Goal: Task Accomplishment & Management: Manage account settings

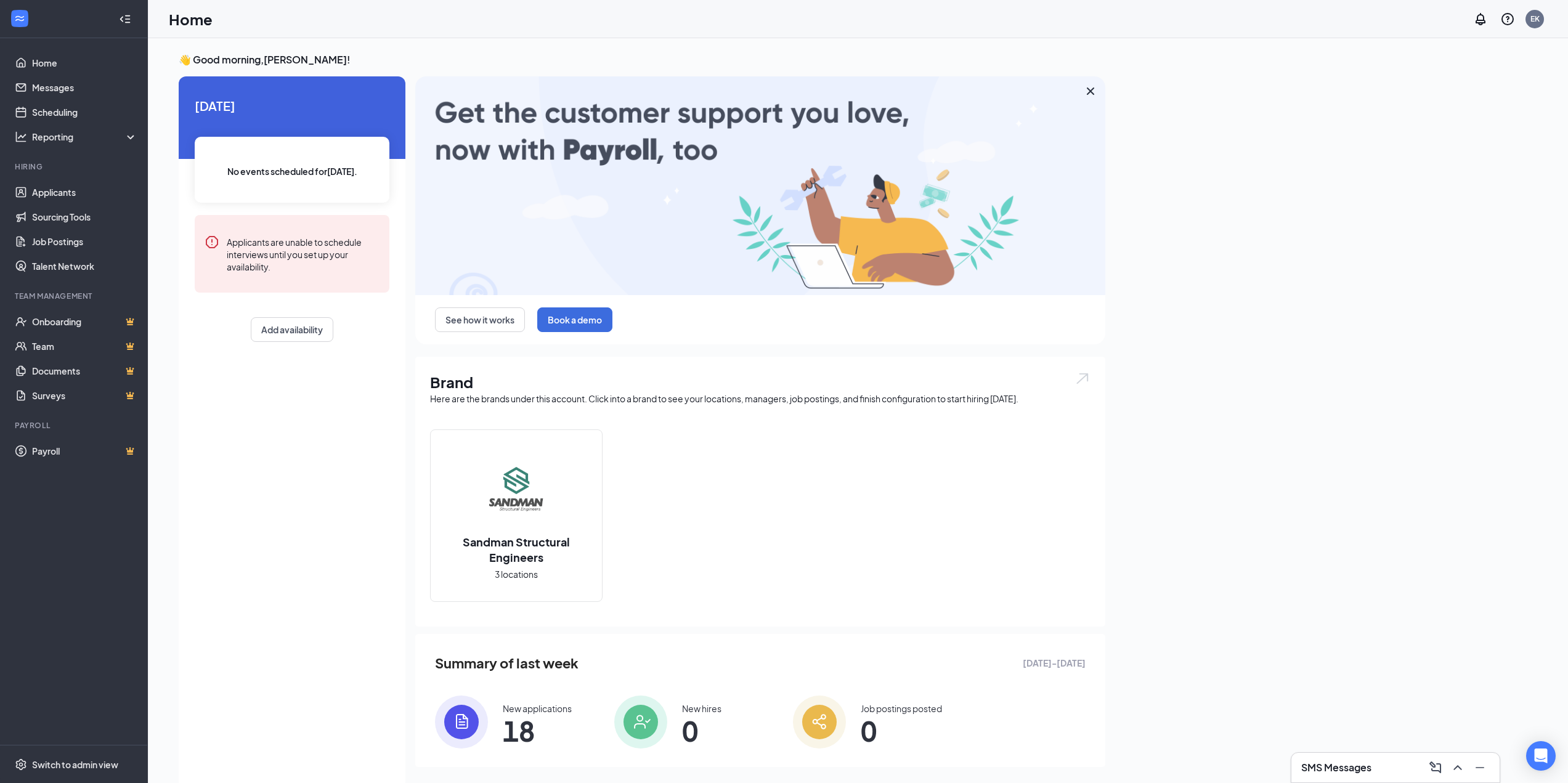
scroll to position [26, 0]
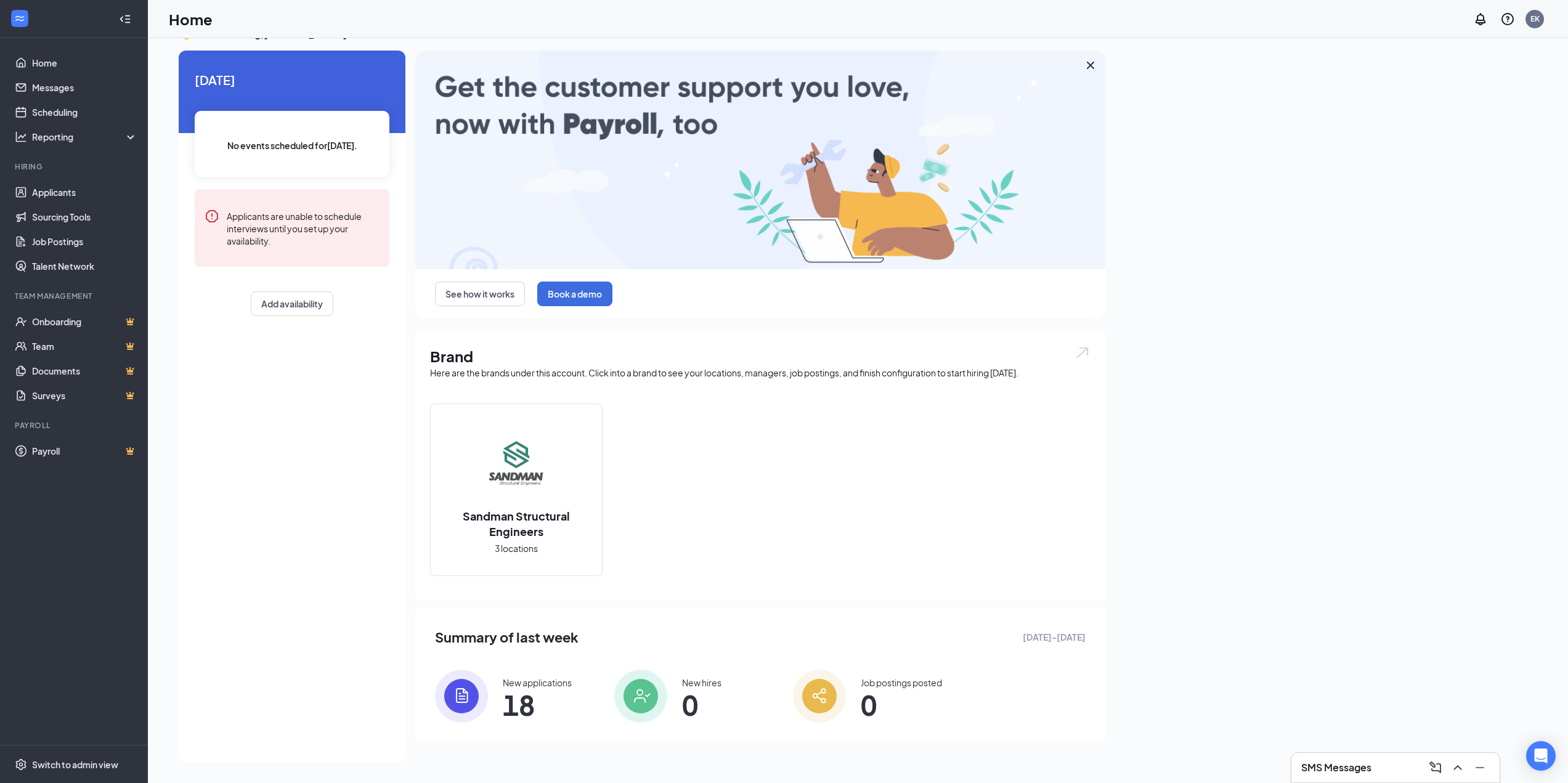
click at [525, 704] on span "18" at bounding box center [537, 705] width 69 height 22
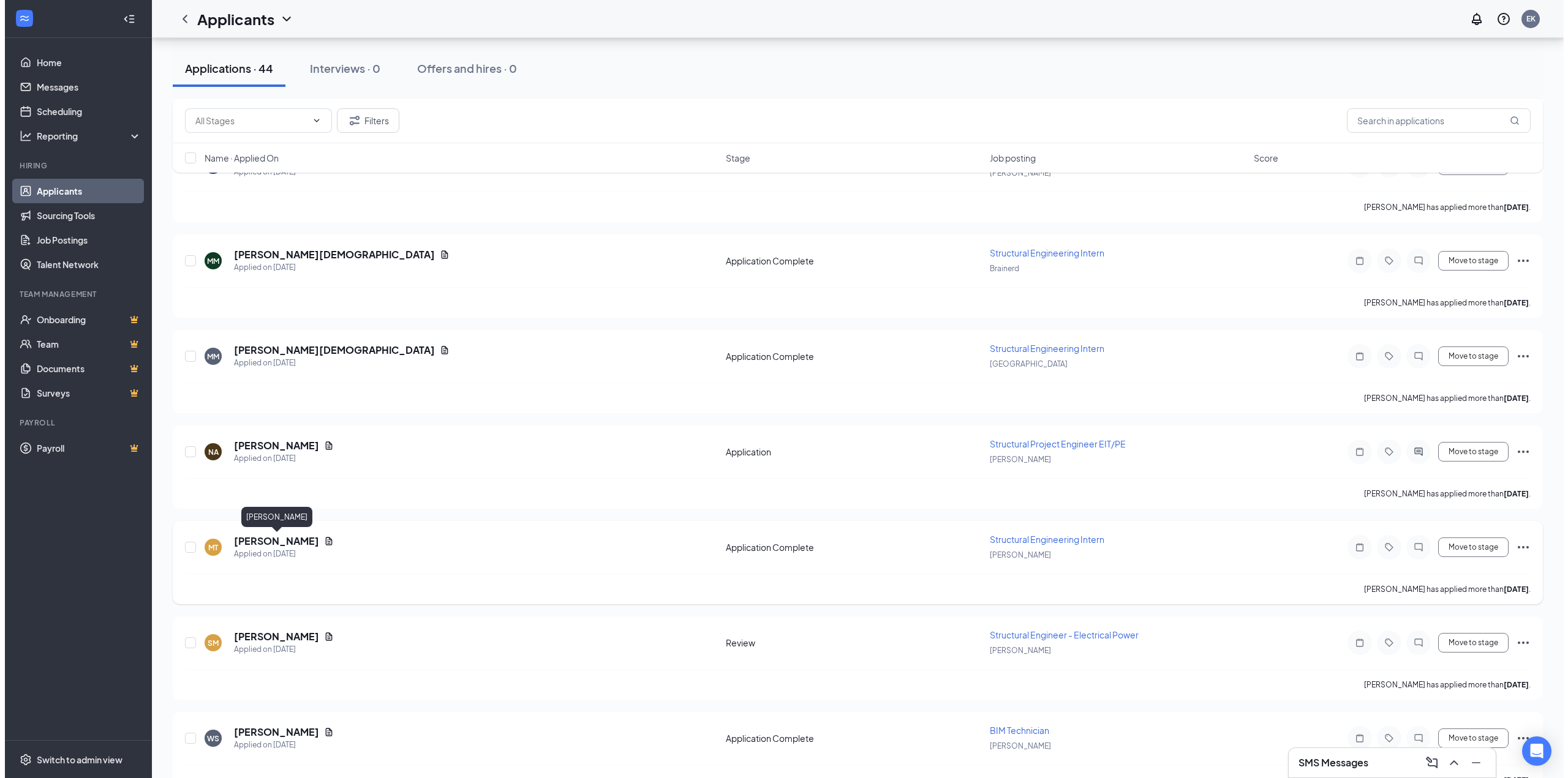
scroll to position [674, 0]
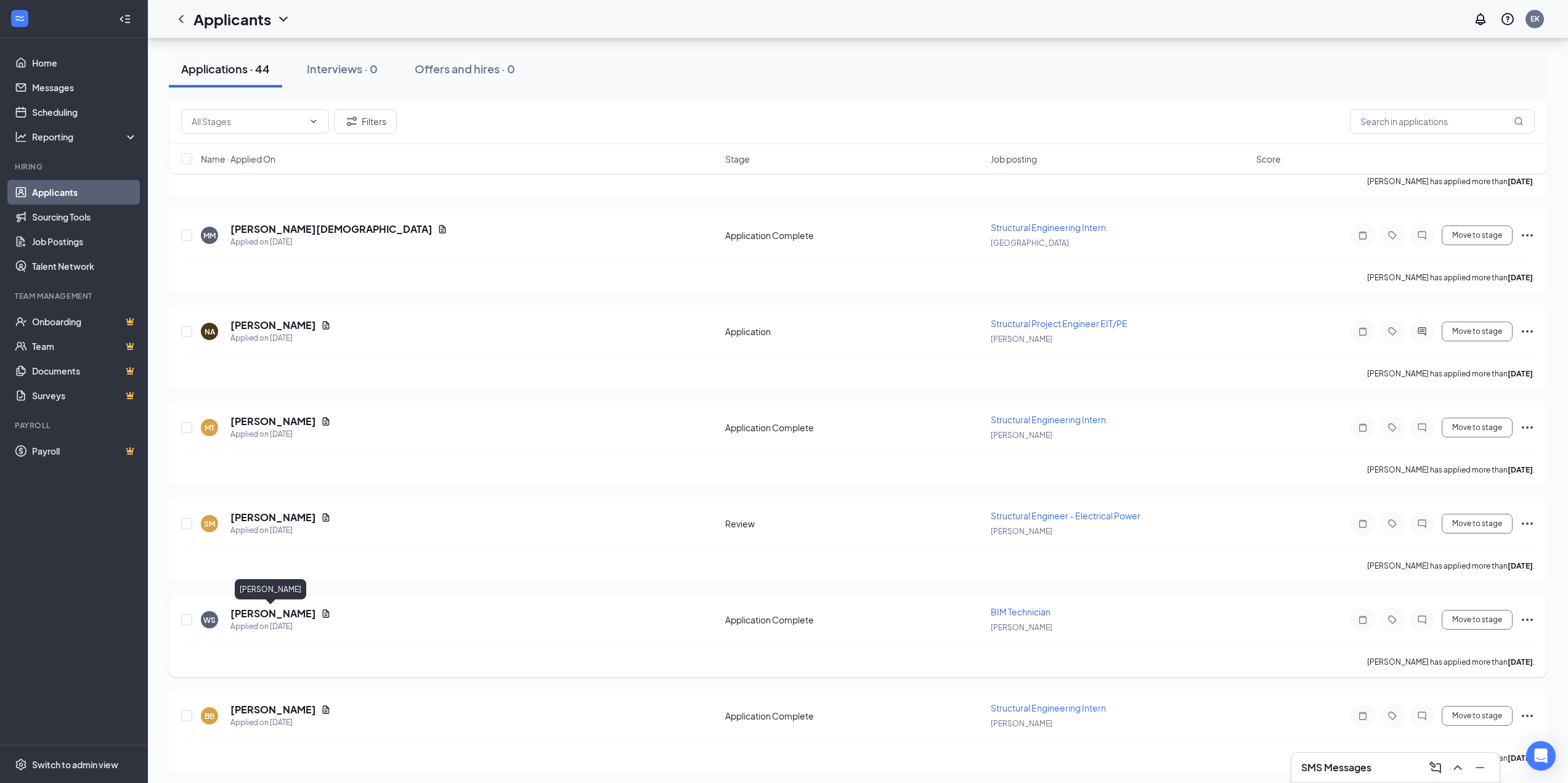
click at [280, 612] on h5 "[PERSON_NAME]" at bounding box center [273, 613] width 86 height 13
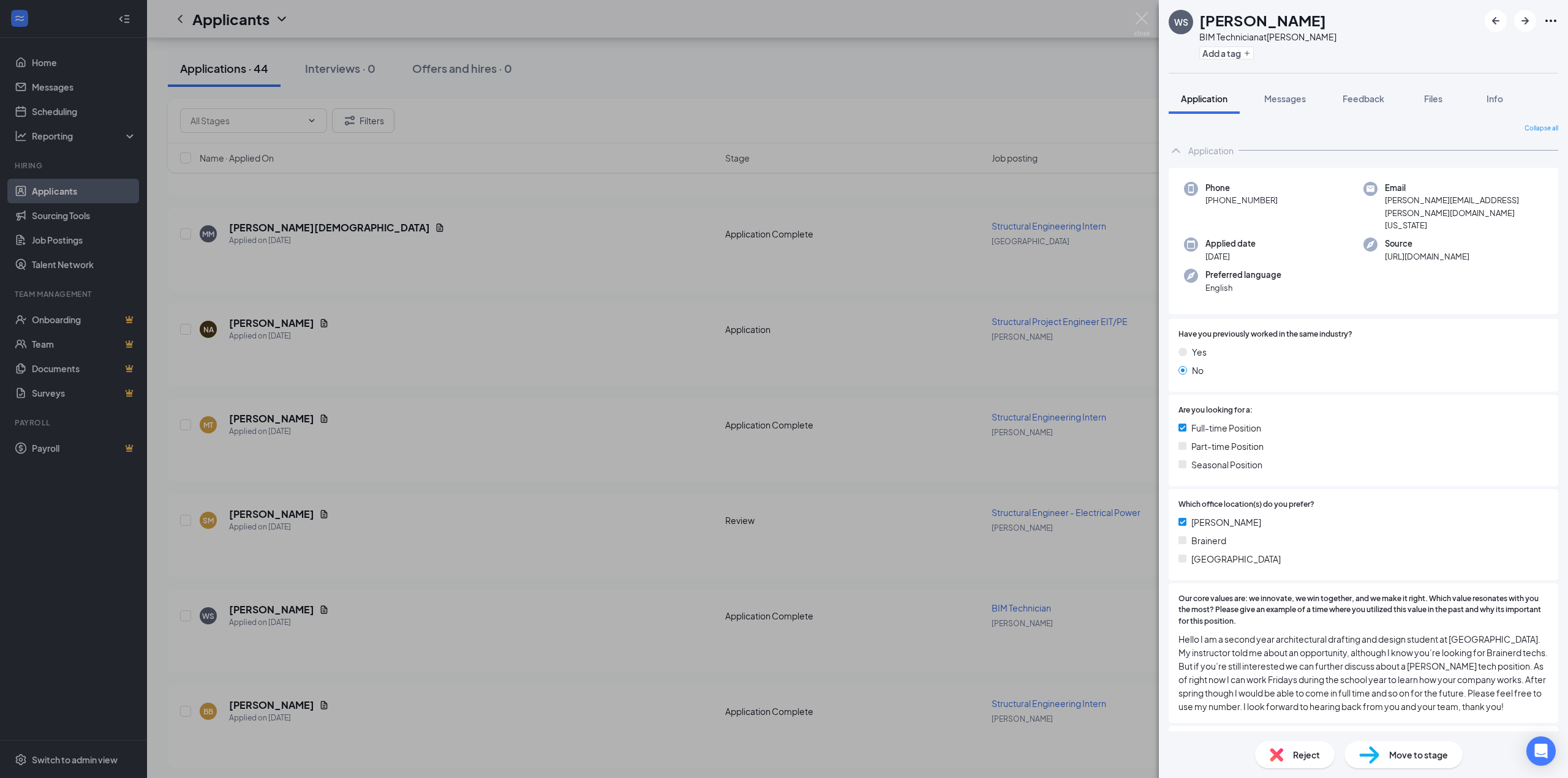
scroll to position [117, 0]
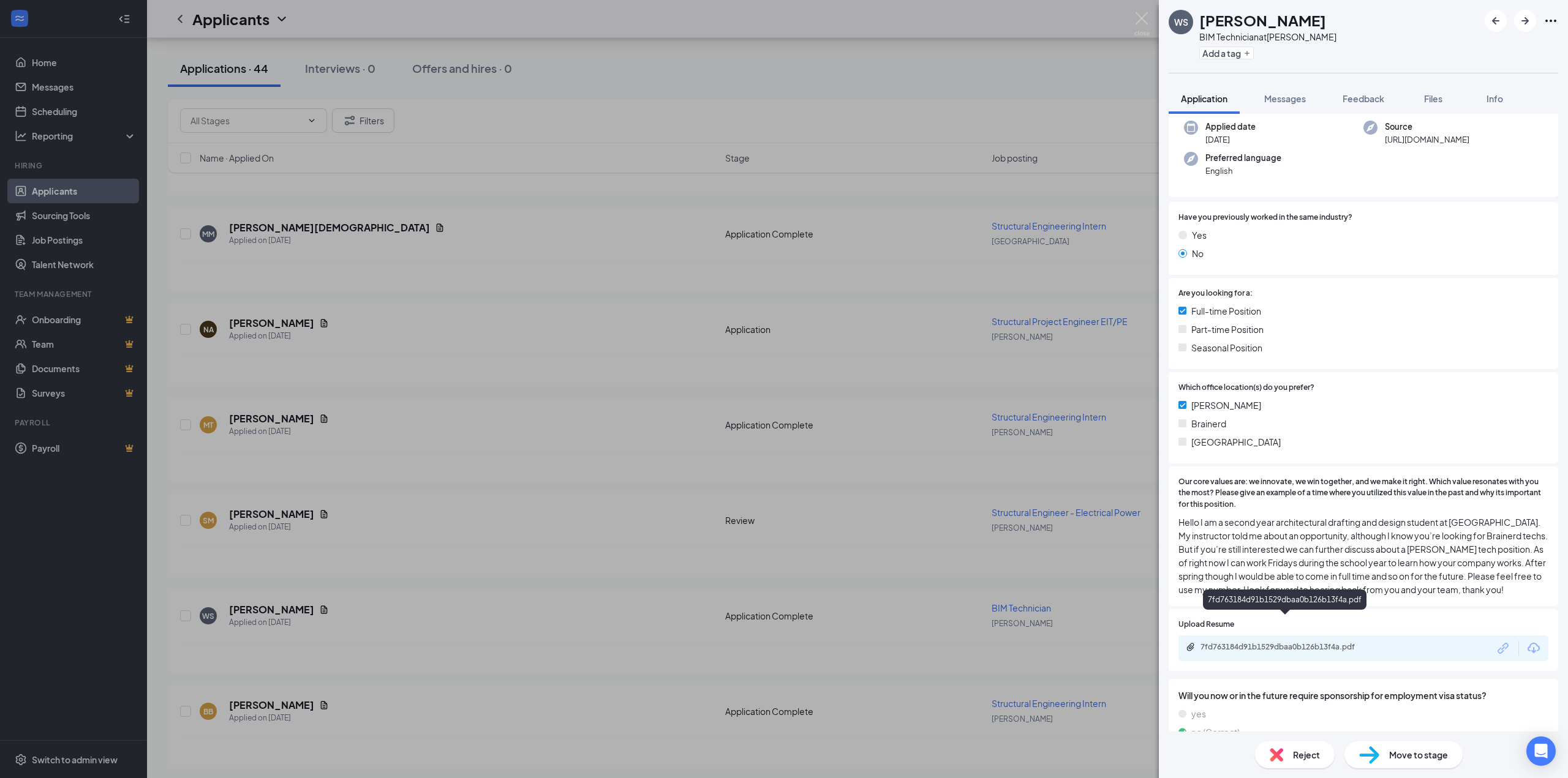
click at [1324, 642] on div "7fd763184d91b1529dbaa0b126b13f4a.pdf" at bounding box center [1287, 646] width 172 height 10
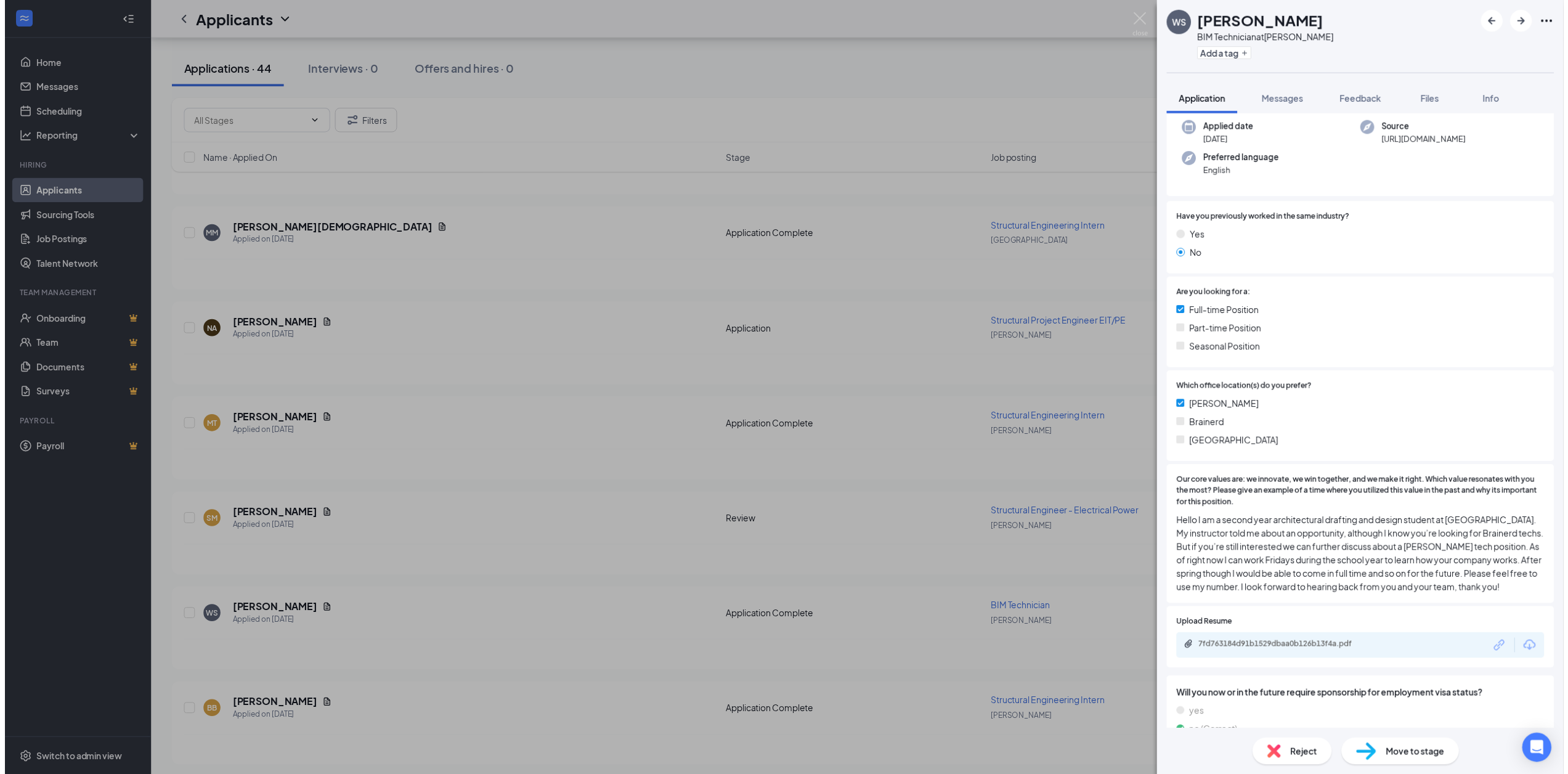
scroll to position [112, 0]
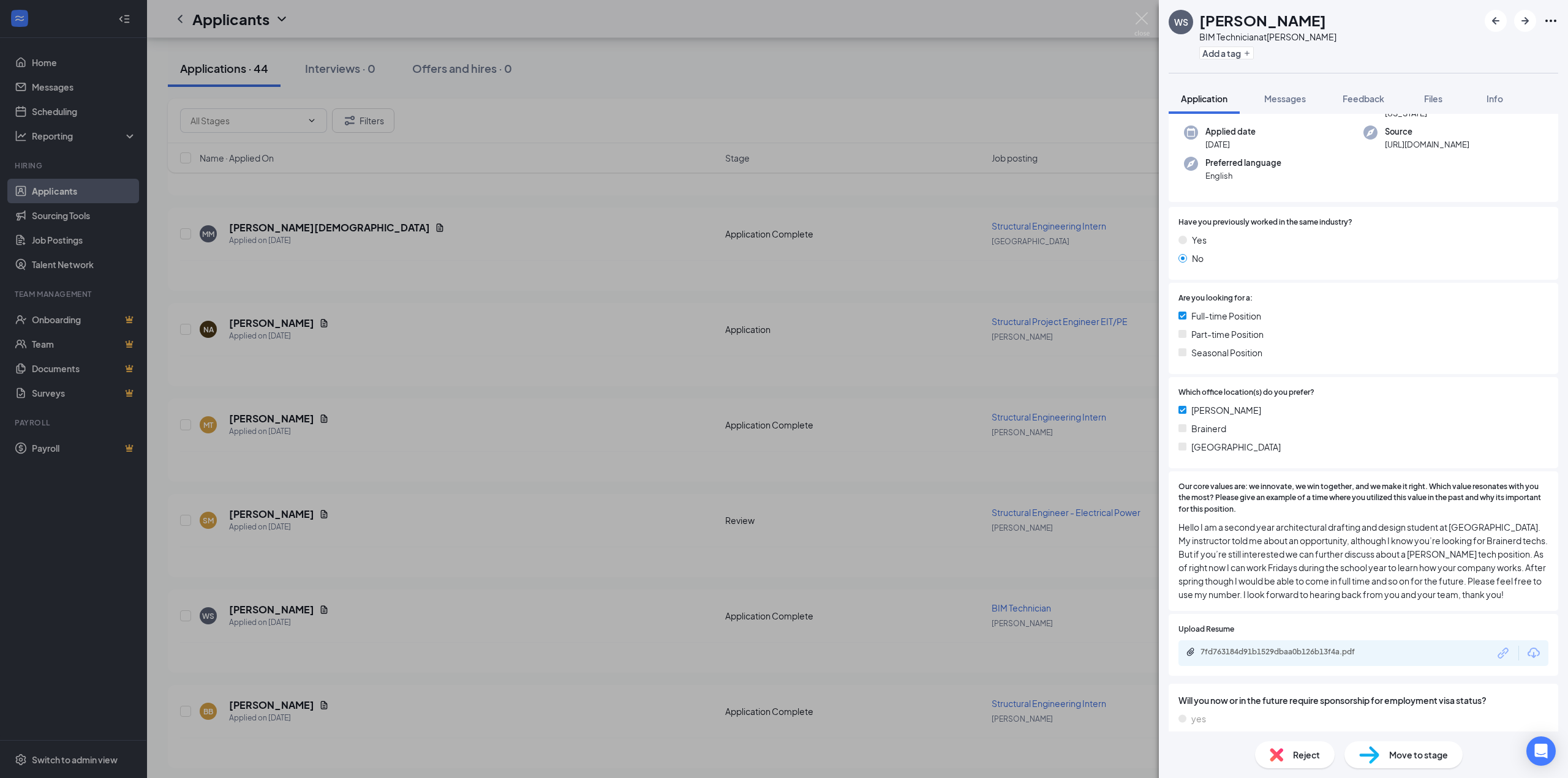
click at [628, 82] on div "[PERSON_NAME] BIM Technician at [GEOGRAPHIC_DATA] Add a tag Application Message…" at bounding box center [784, 389] width 1568 height 778
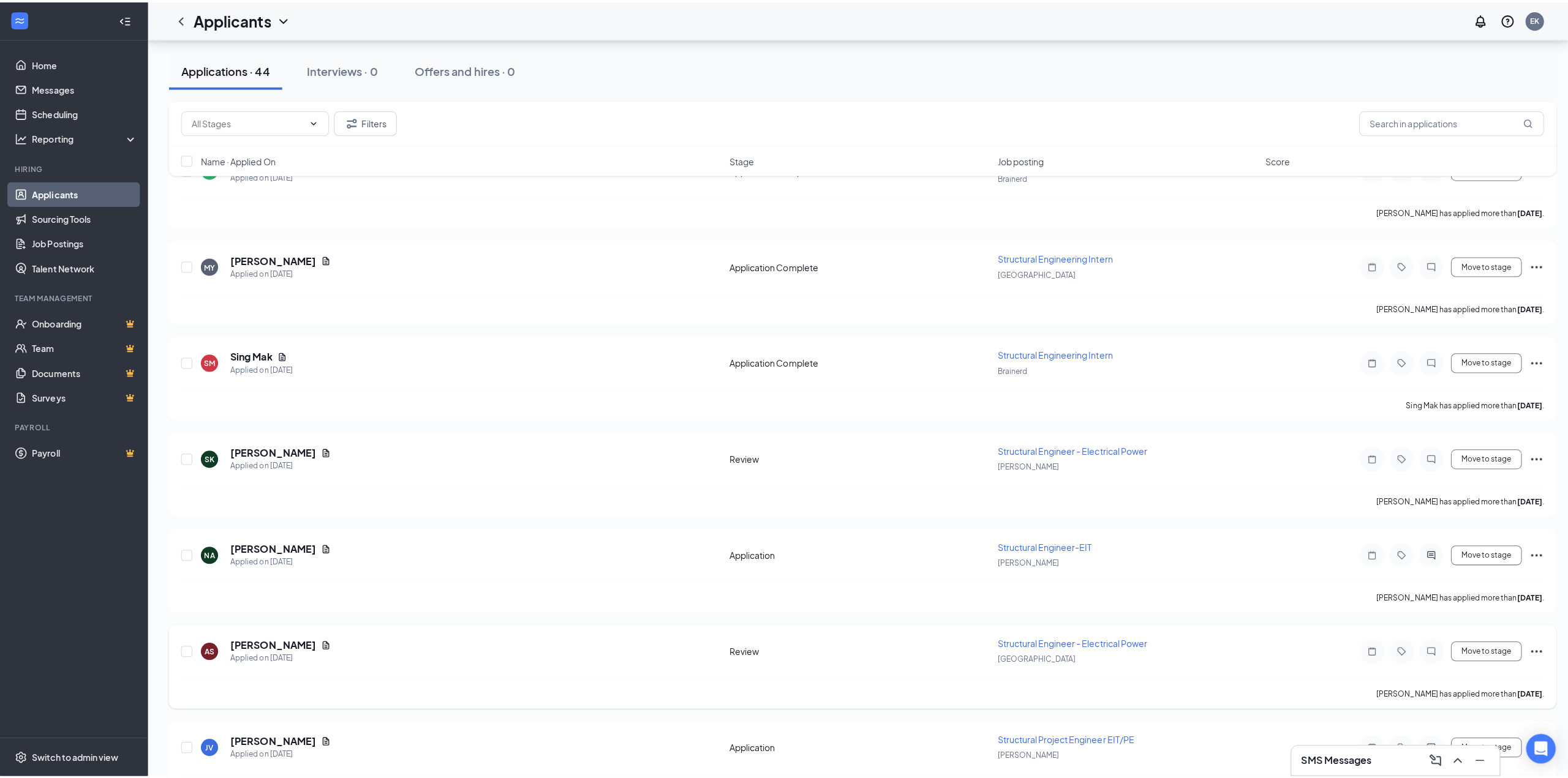
scroll to position [2081, 0]
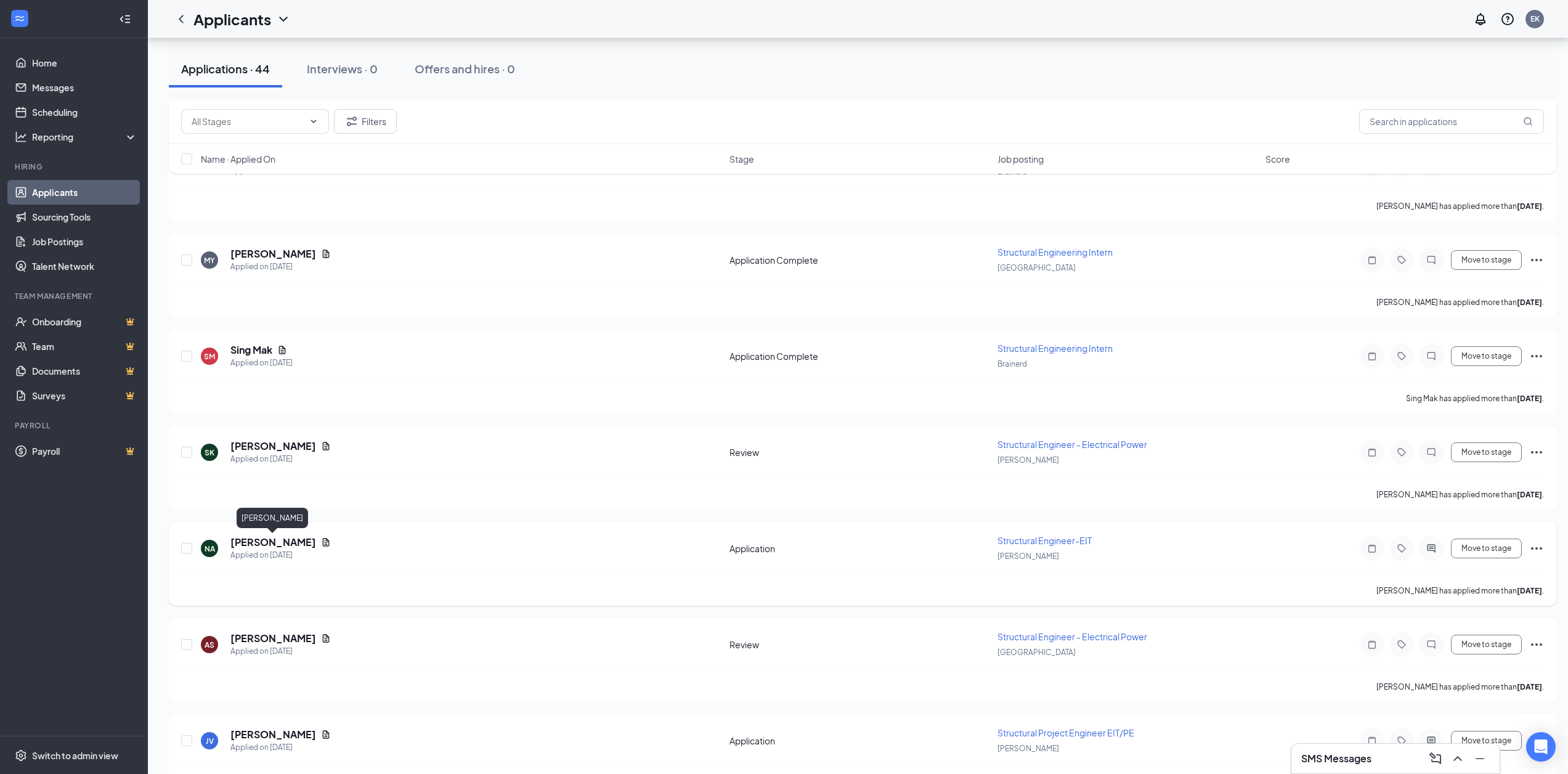
click at [285, 546] on h5 "[PERSON_NAME]" at bounding box center [273, 542] width 86 height 13
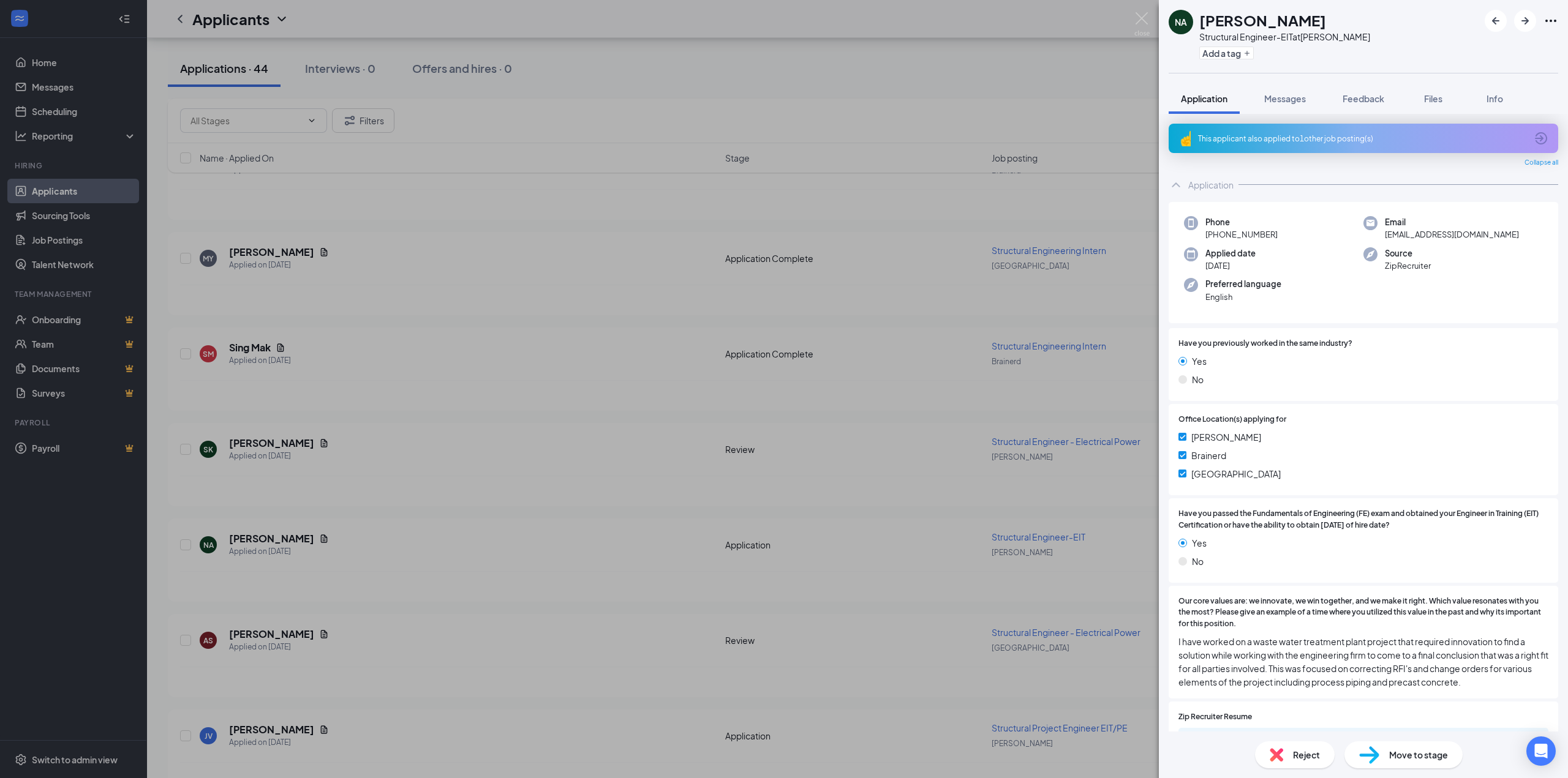
click at [1340, 139] on div "This applicant also applied to 1 other job posting(s)" at bounding box center [1361, 138] width 328 height 10
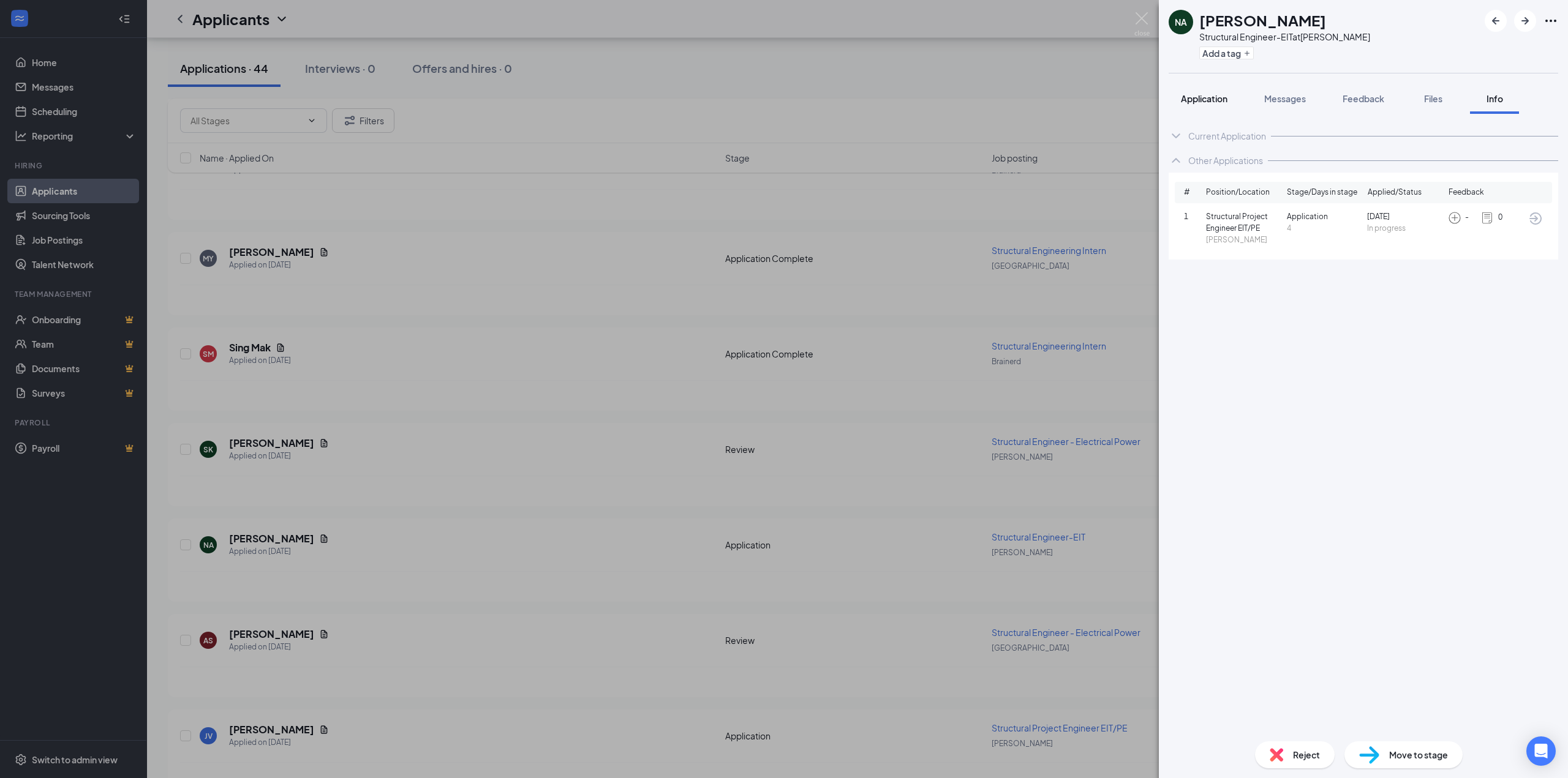
click at [1209, 102] on span "Application" at bounding box center [1204, 98] width 47 height 11
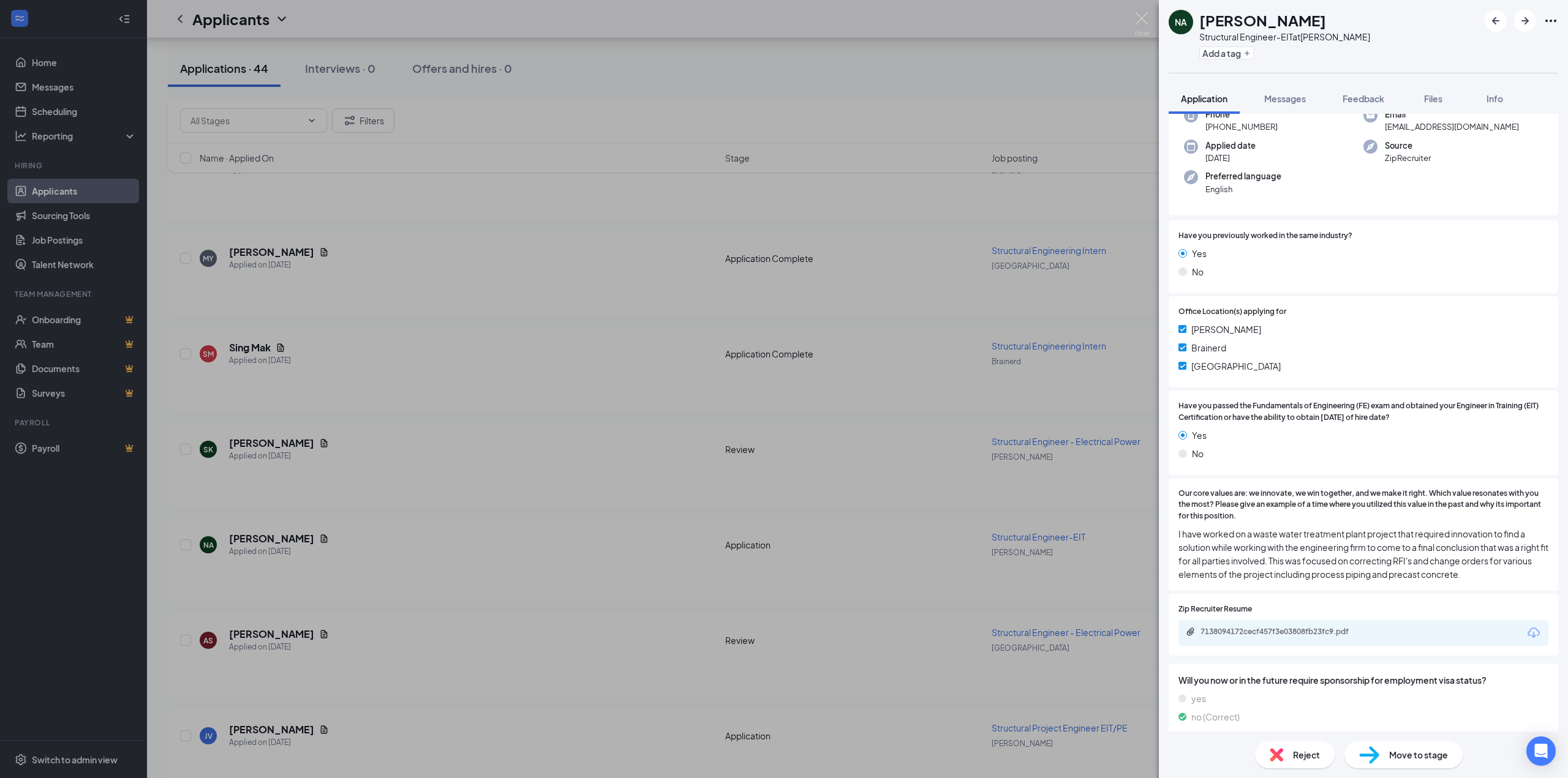
scroll to position [118, 0]
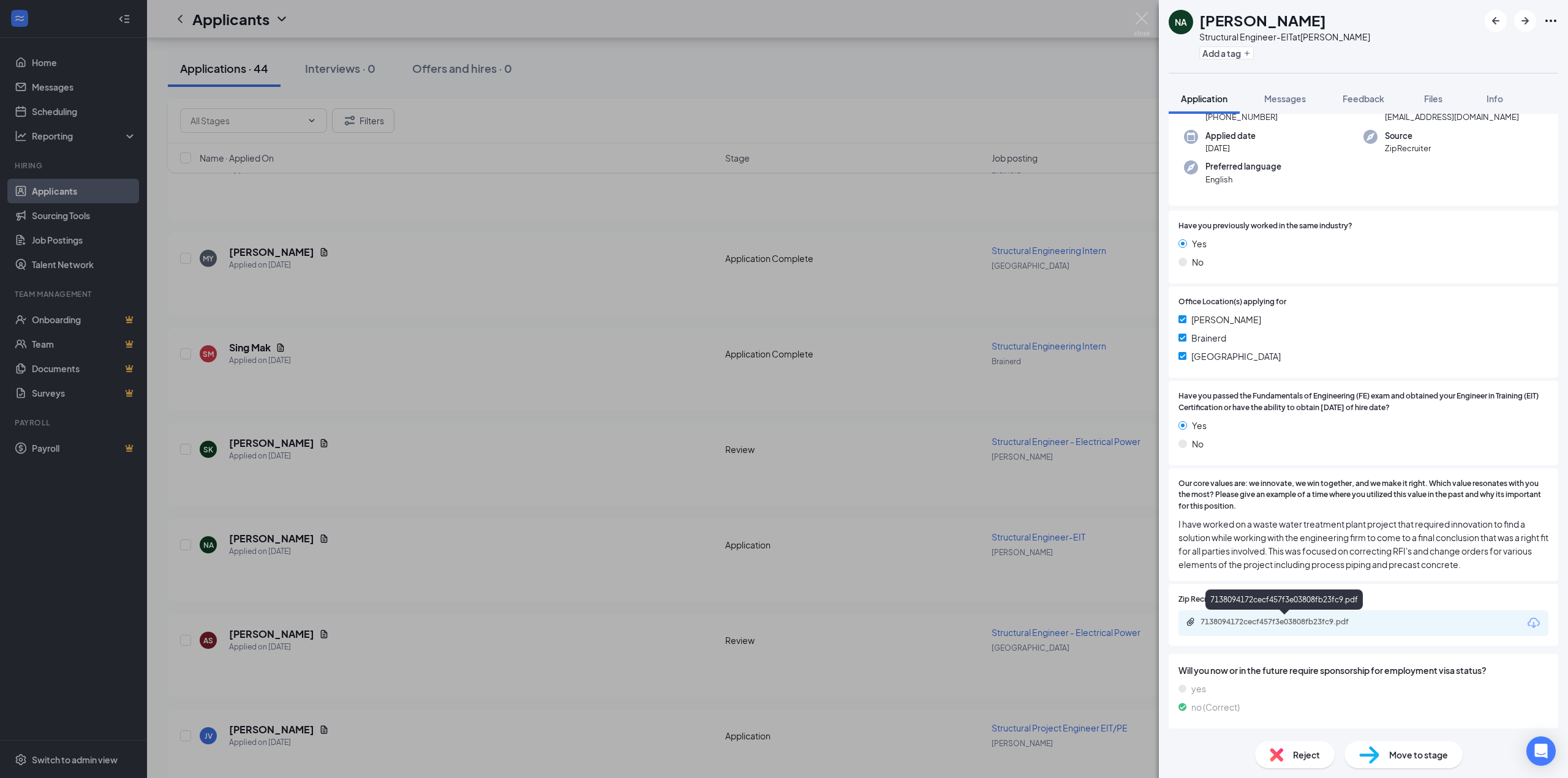
click at [1321, 622] on div "7138094172cecf457f3e03808fb23fc9.pdf" at bounding box center [1287, 621] width 172 height 10
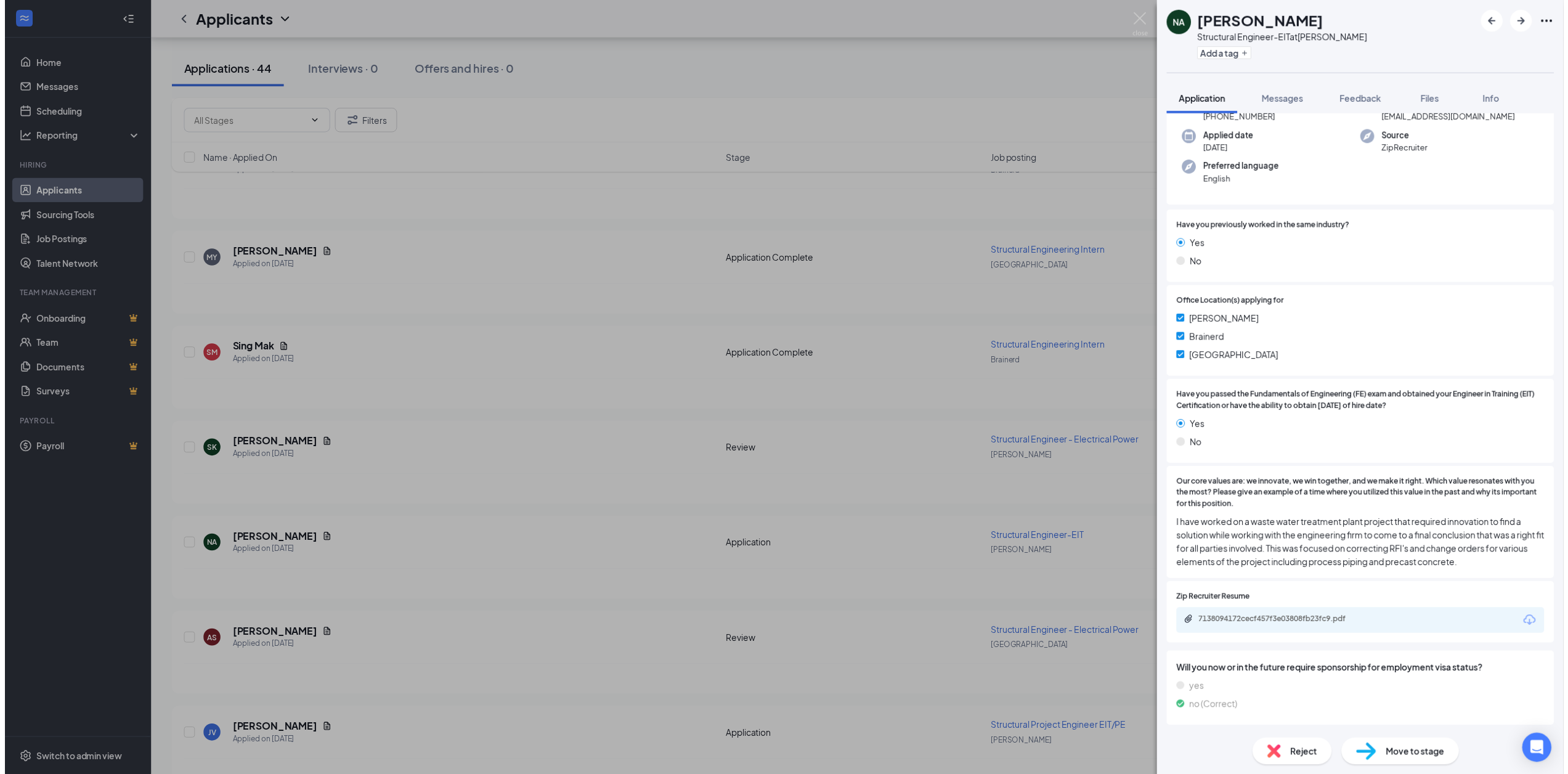
scroll to position [113, 0]
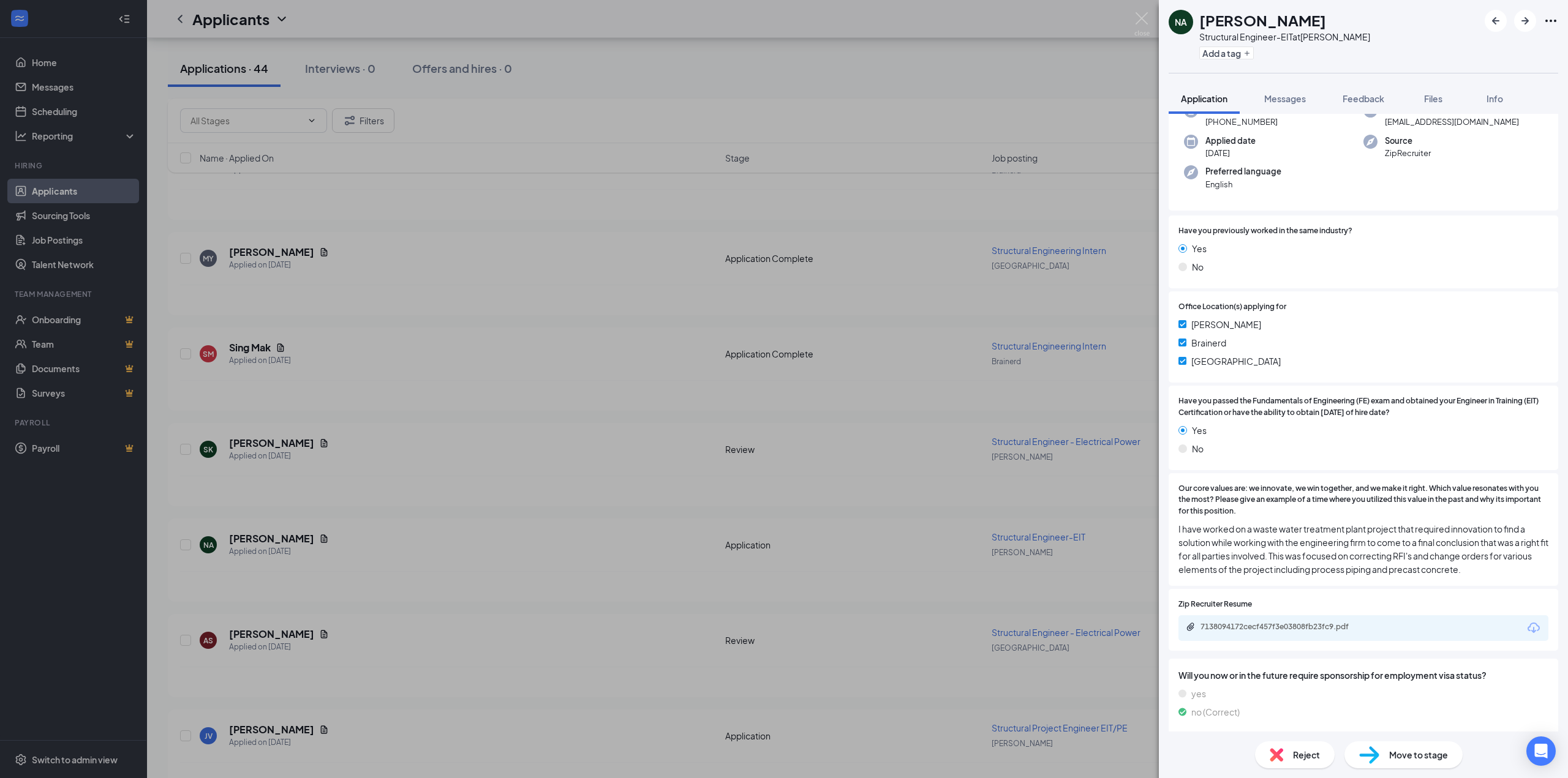
click at [176, 18] on div "NA [PERSON_NAME] Structural Engineer-EIT at [PERSON_NAME] Add a tag Application…" at bounding box center [784, 389] width 1568 height 778
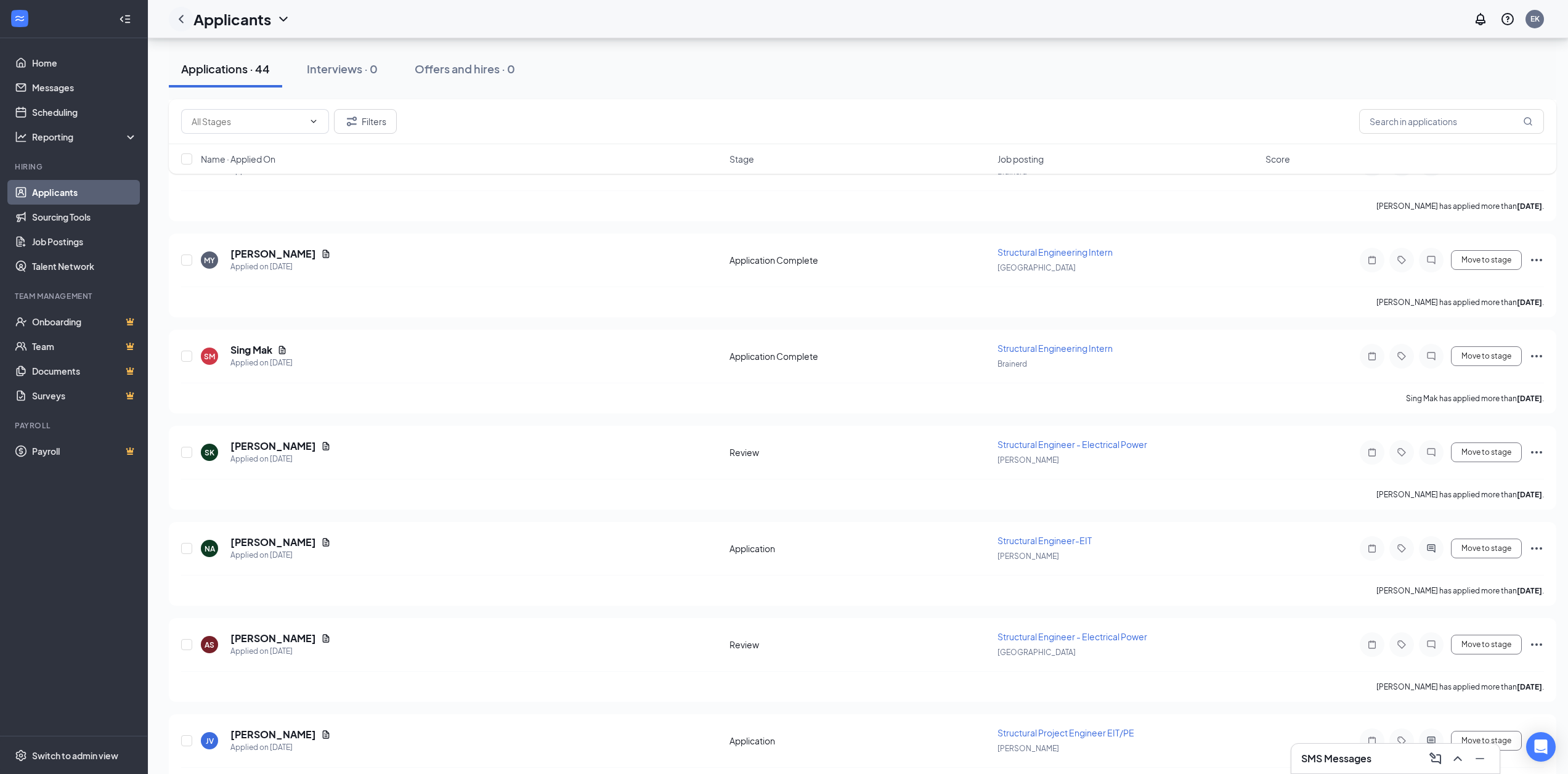
click at [182, 16] on icon "ChevronLeft" at bounding box center [181, 19] width 5 height 8
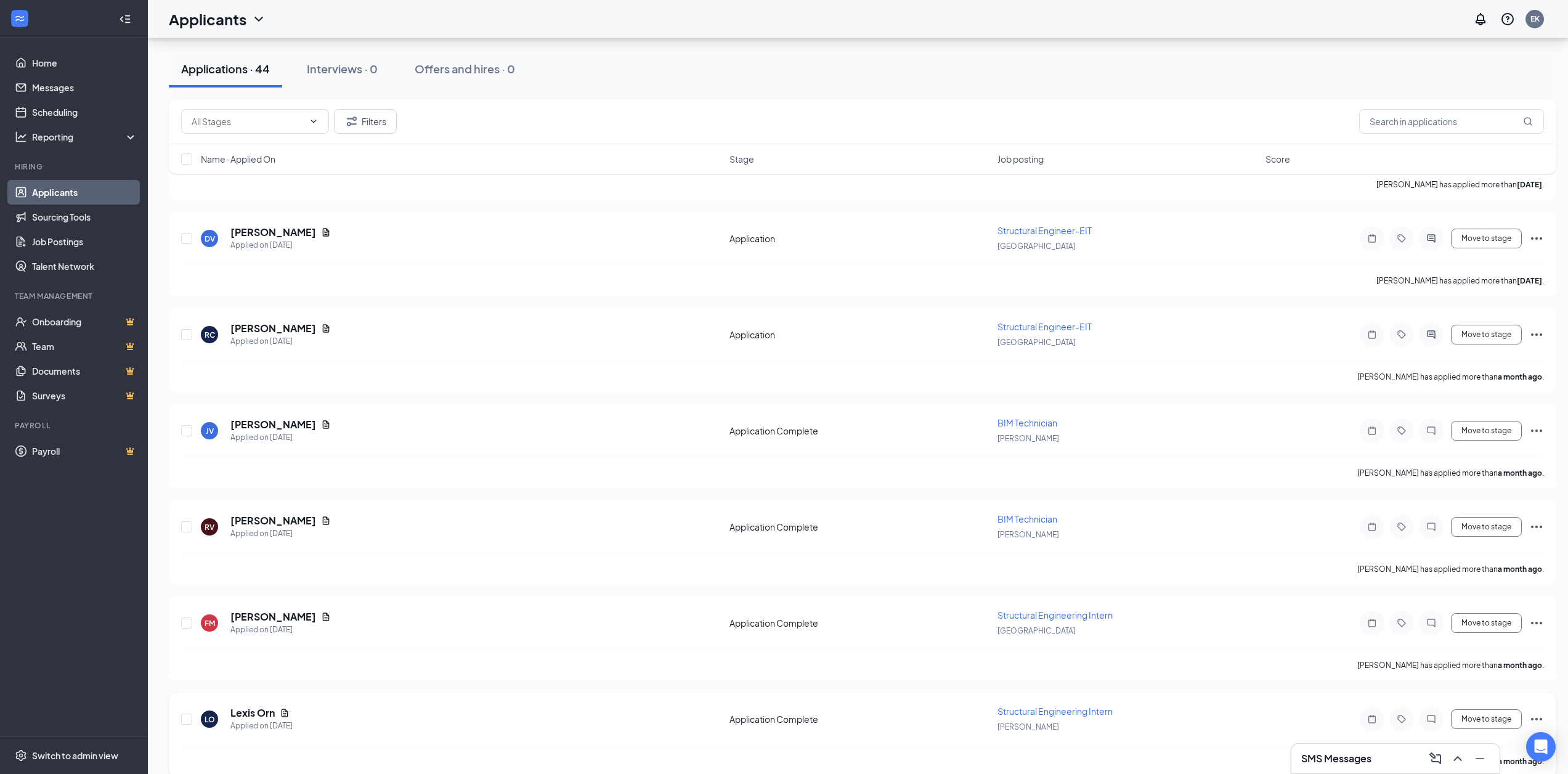
scroll to position [3459, 0]
click at [252, 26] on icon "ChevronDown" at bounding box center [259, 19] width 15 height 15
click at [247, 19] on div "Applicants" at bounding box center [218, 19] width 98 height 21
click at [244, 26] on h1 "Applicants" at bounding box center [208, 19] width 78 height 21
click at [230, 77] on link "Archived applicants" at bounding box center [242, 80] width 133 height 13
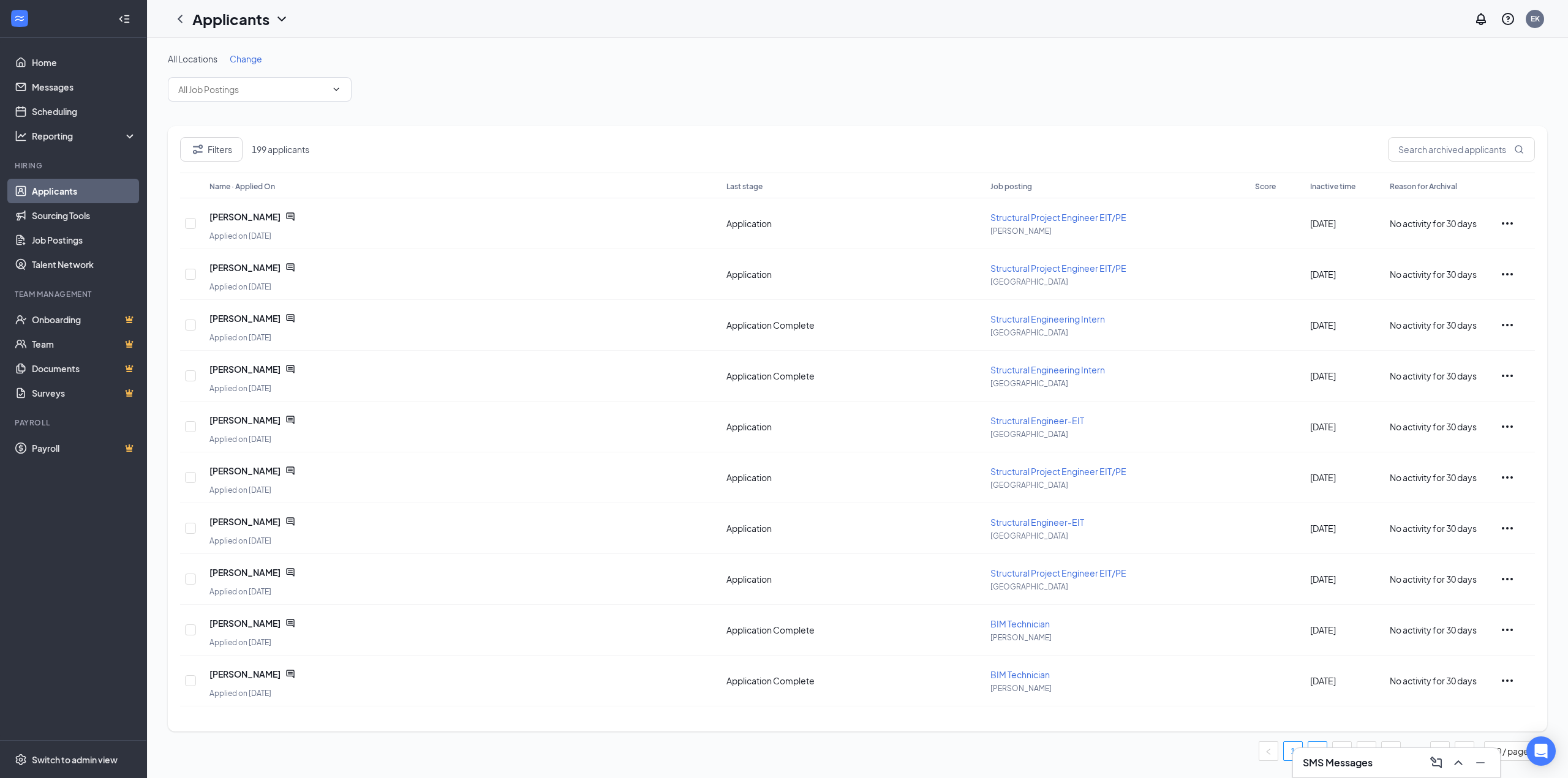
click at [1321, 743] on link "2" at bounding box center [1317, 751] width 19 height 19
click at [1341, 743] on link "3" at bounding box center [1341, 751] width 19 height 19
click at [1370, 744] on link "4" at bounding box center [1366, 751] width 19 height 19
click at [1381, 743] on li "6" at bounding box center [1391, 751] width 19 height 19
click at [1363, 744] on link "7" at bounding box center [1366, 751] width 19 height 19
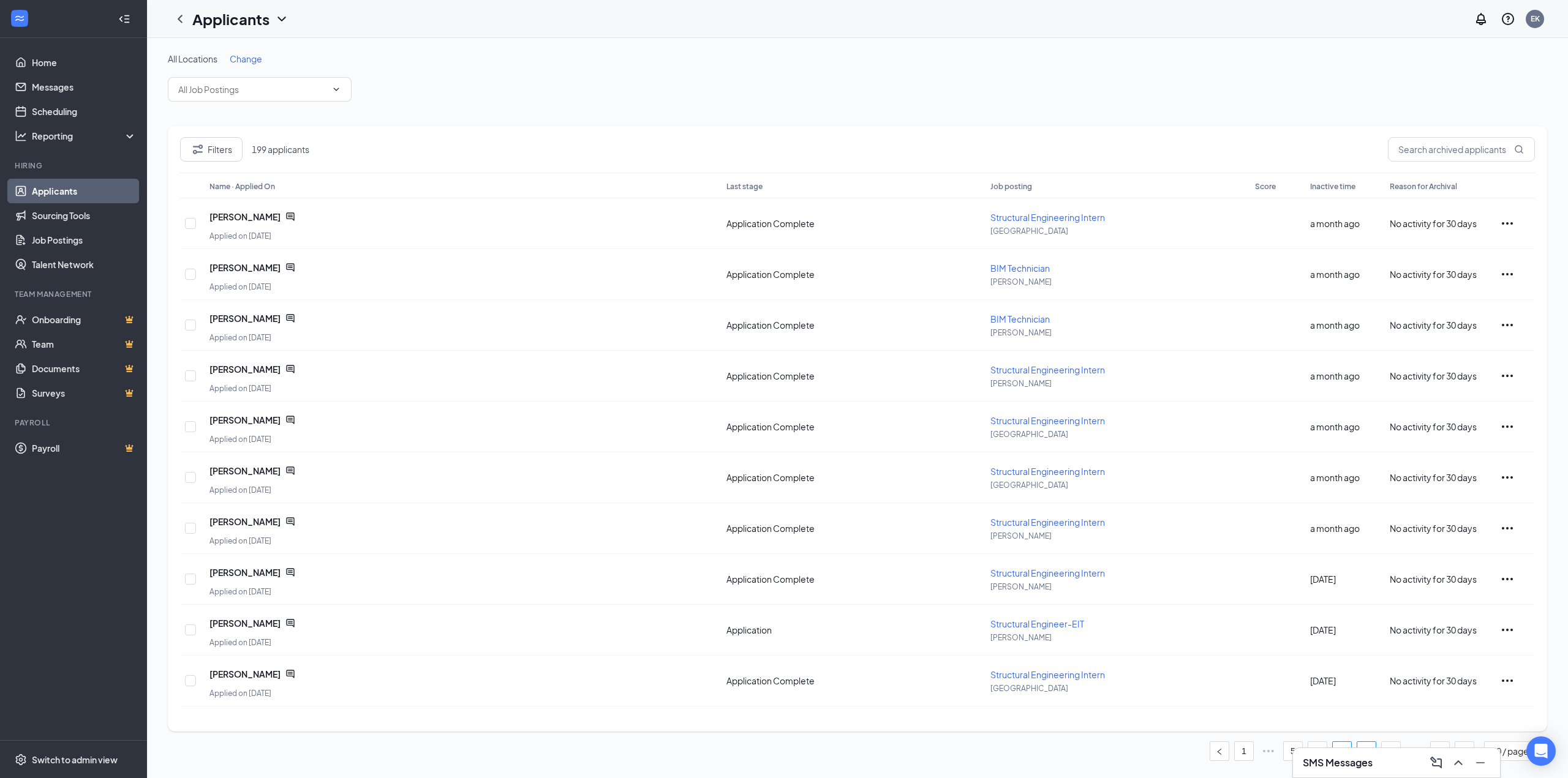
click at [1370, 744] on link "8" at bounding box center [1366, 751] width 19 height 19
click at [1367, 743] on link "9" at bounding box center [1366, 751] width 19 height 19
click at [1361, 742] on link "10" at bounding box center [1366, 751] width 19 height 19
click at [1362, 744] on link "11" at bounding box center [1366, 751] width 19 height 19
click at [1367, 743] on link "12" at bounding box center [1366, 751] width 19 height 19
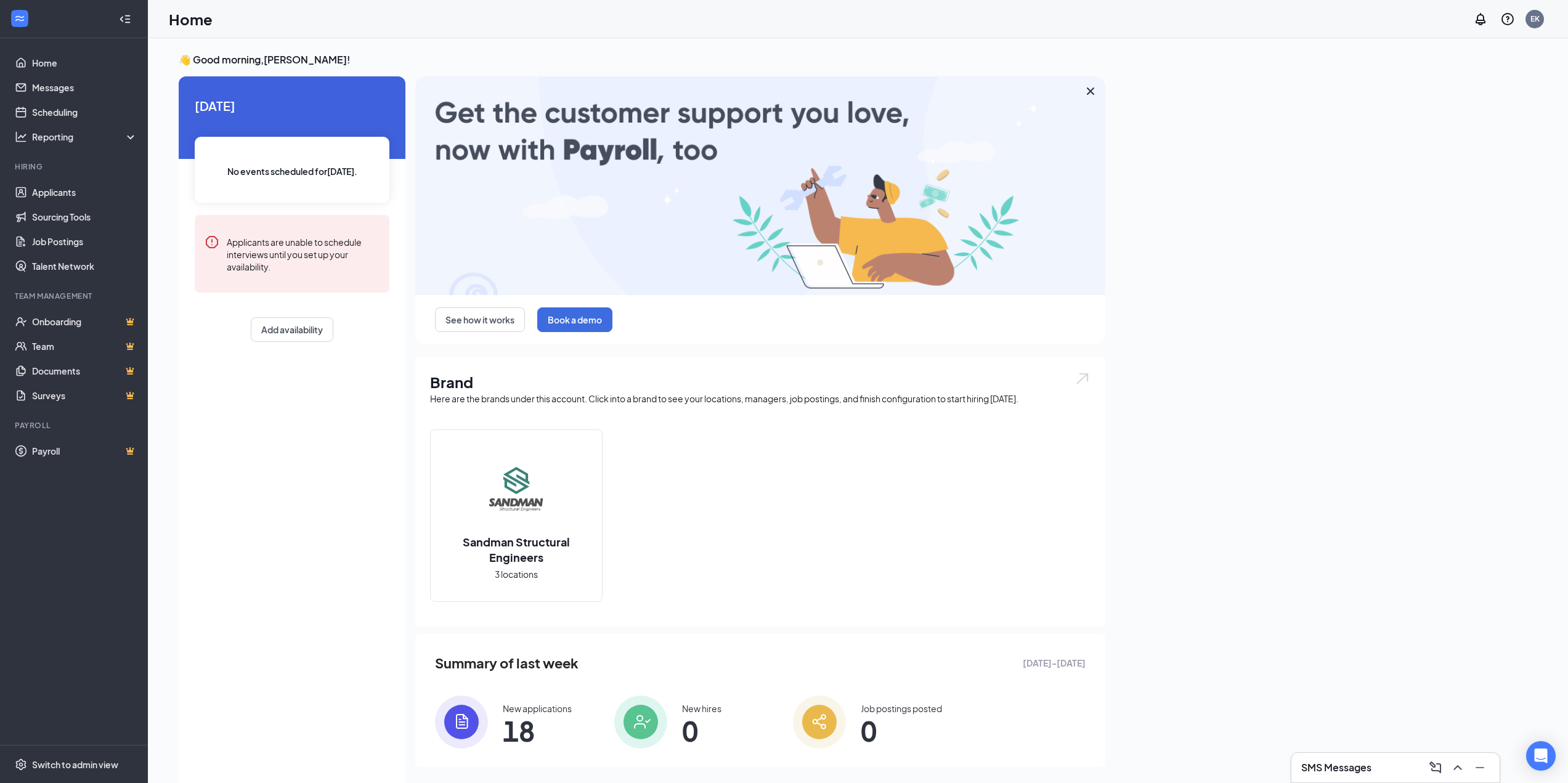
click at [256, 728] on div "Today No events scheduled for today . Applicants are unable to schedule intervi…" at bounding box center [292, 432] width 227 height 711
click at [269, 720] on div "Today No events scheduled for today . Applicants are unable to schedule intervi…" at bounding box center [292, 432] width 227 height 711
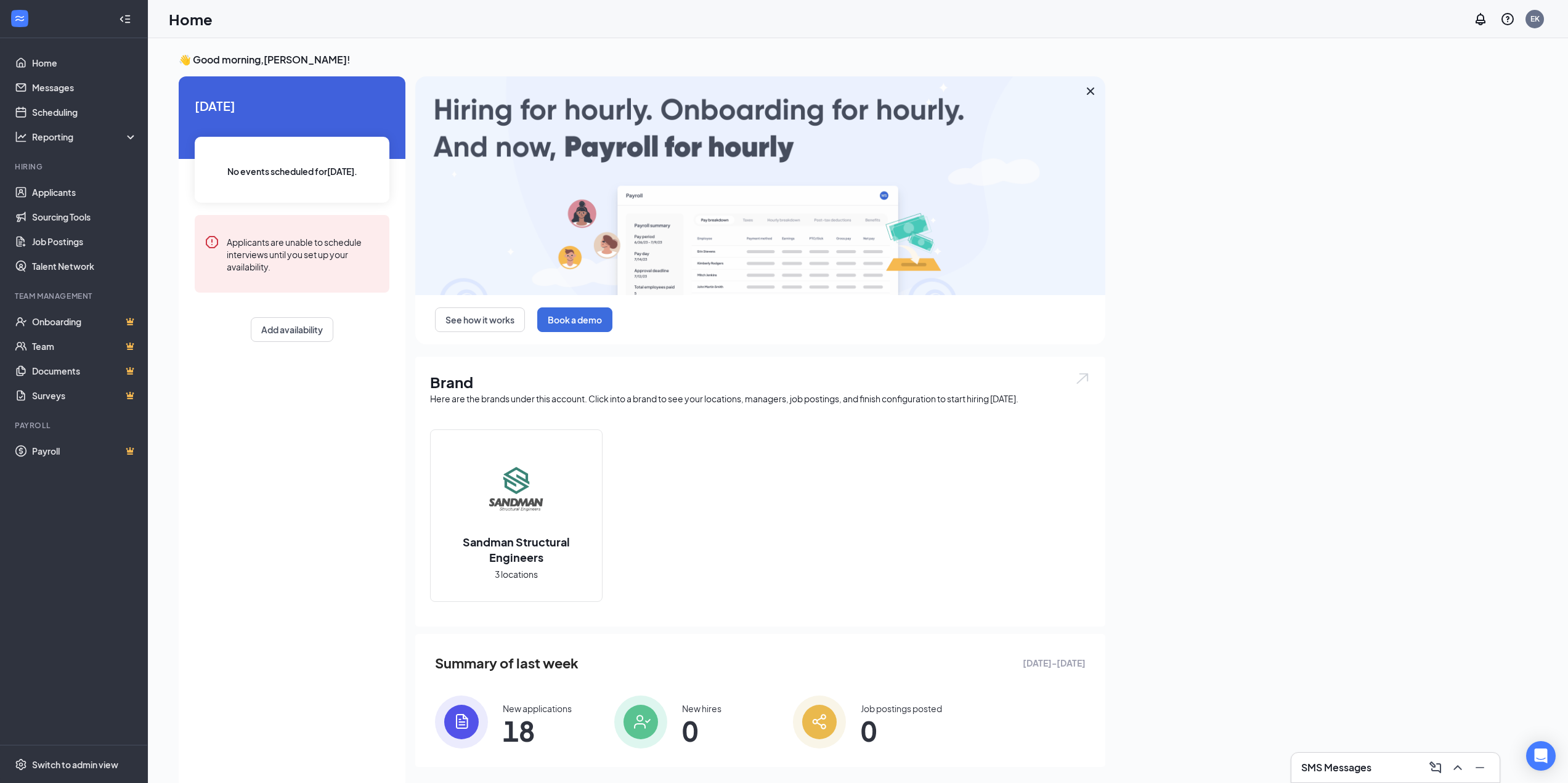
click at [308, 647] on div "Today No events scheduled for today . Applicants are unable to schedule intervi…" at bounding box center [292, 432] width 227 height 711
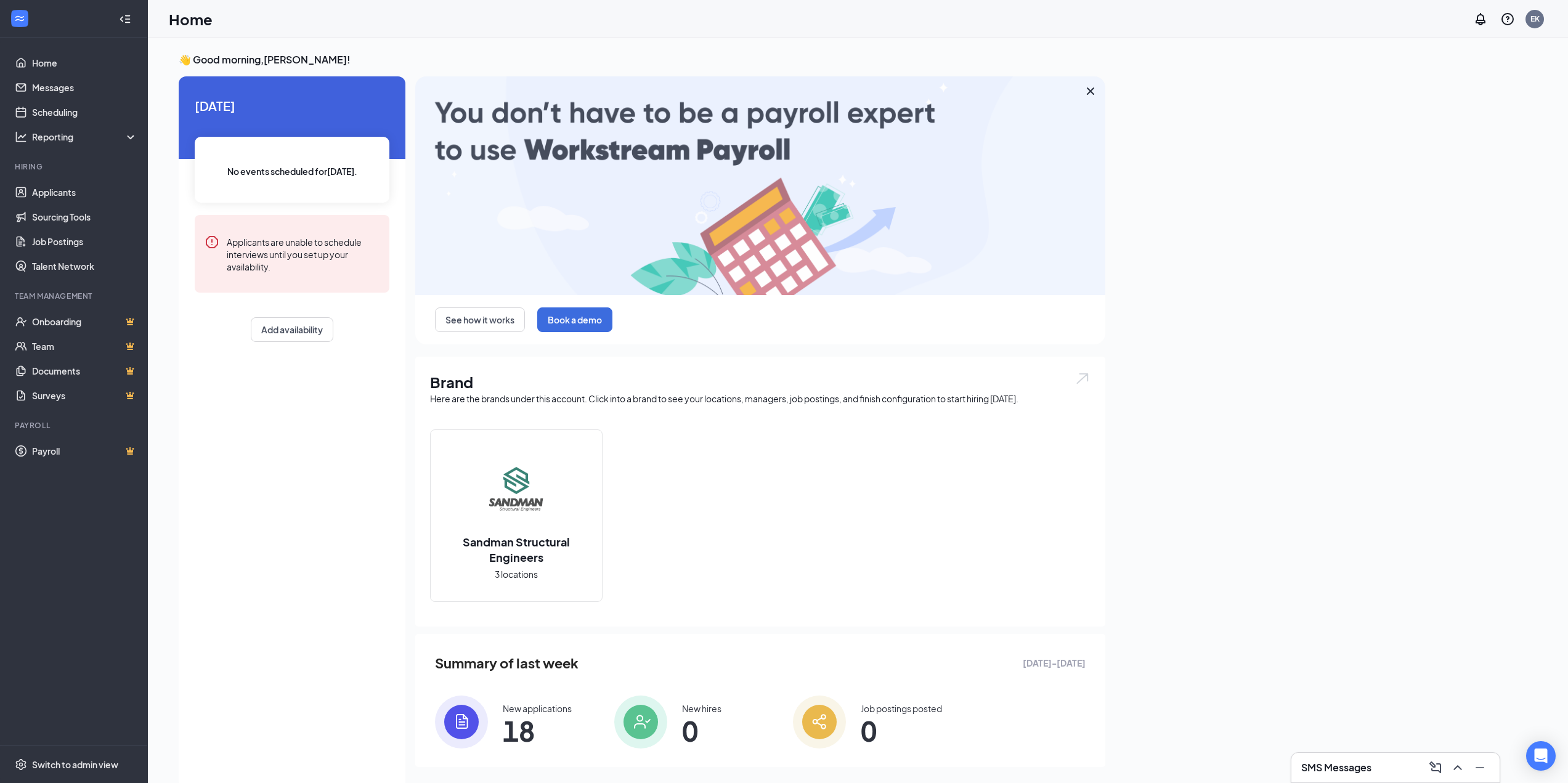
click at [504, 709] on div "New applications" at bounding box center [537, 708] width 69 height 13
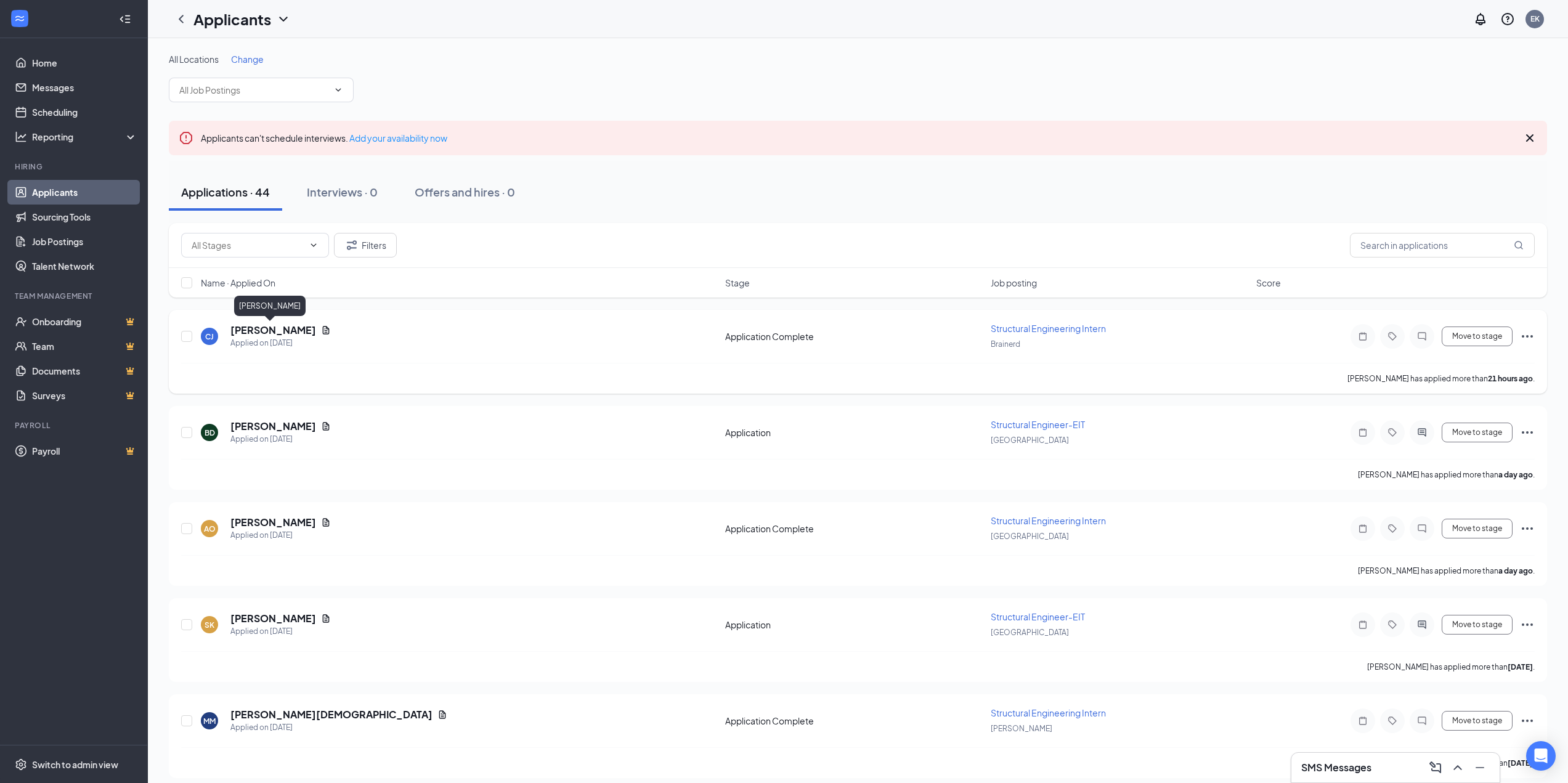
click at [236, 332] on h5 "[PERSON_NAME]" at bounding box center [273, 330] width 86 height 13
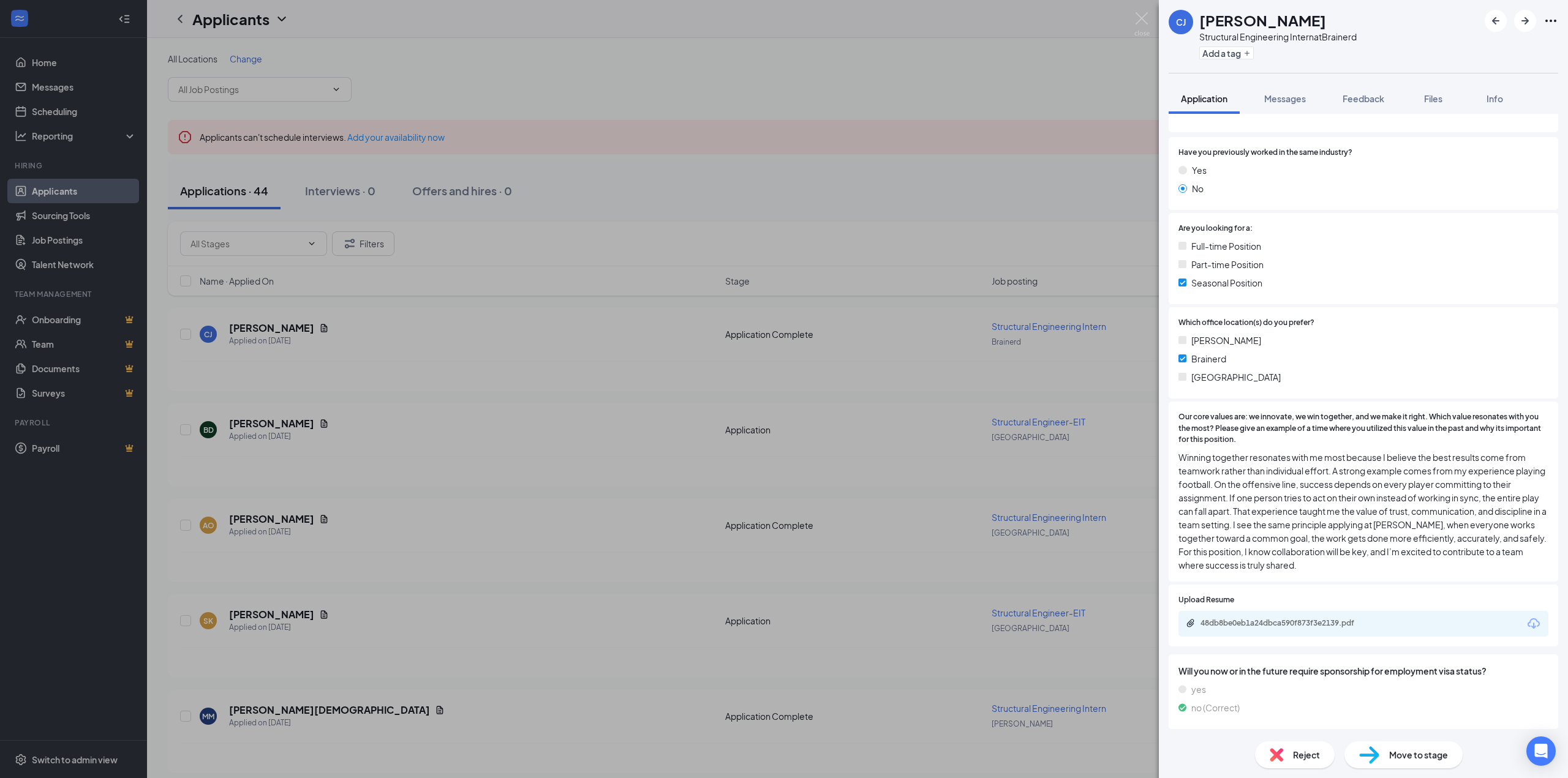
scroll to position [158, 0]
click at [1258, 624] on div "48db8be0eb1a24dbca590f873f3e2139.pdf" at bounding box center [1287, 622] width 172 height 10
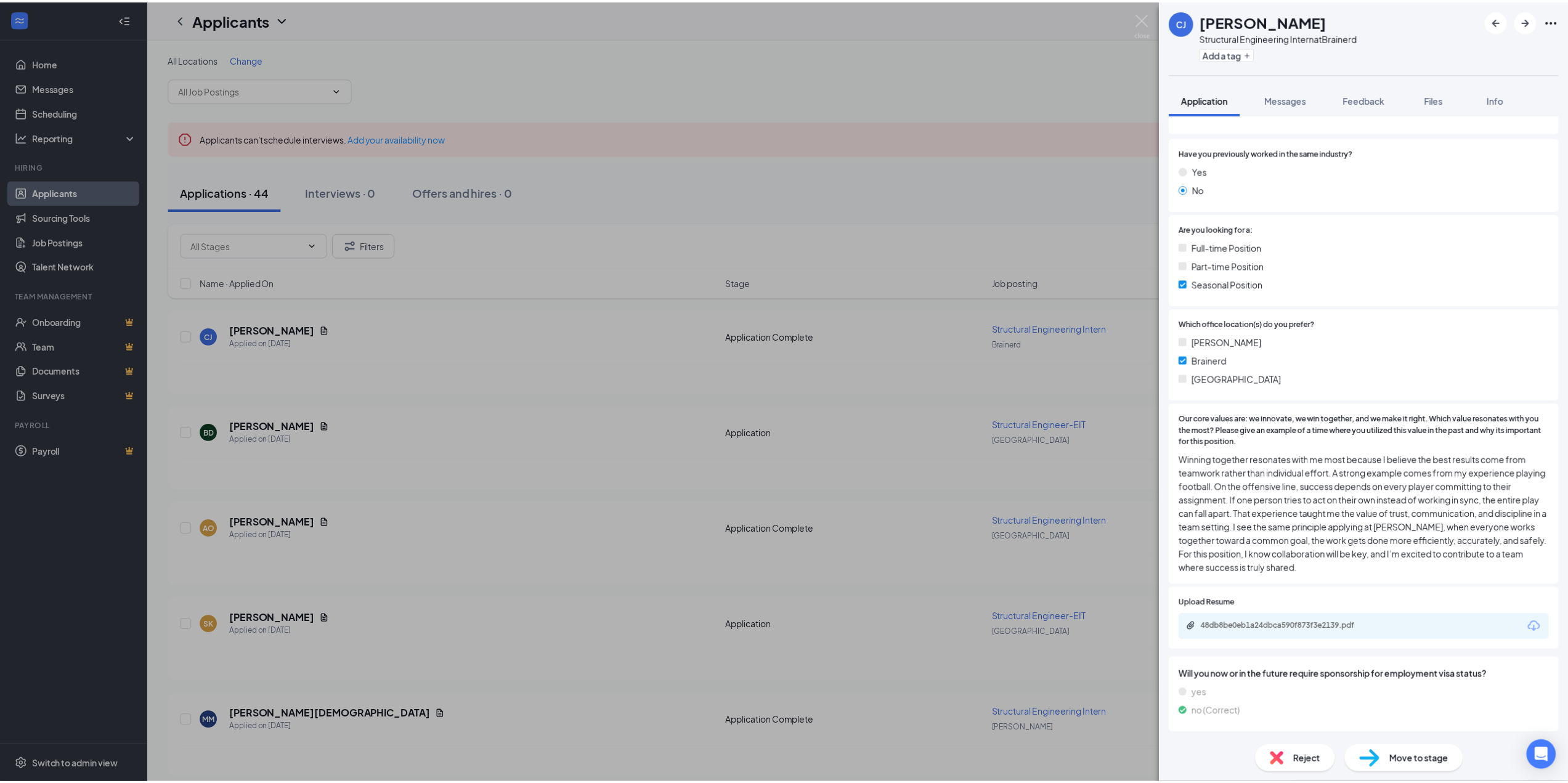
scroll to position [153, 0]
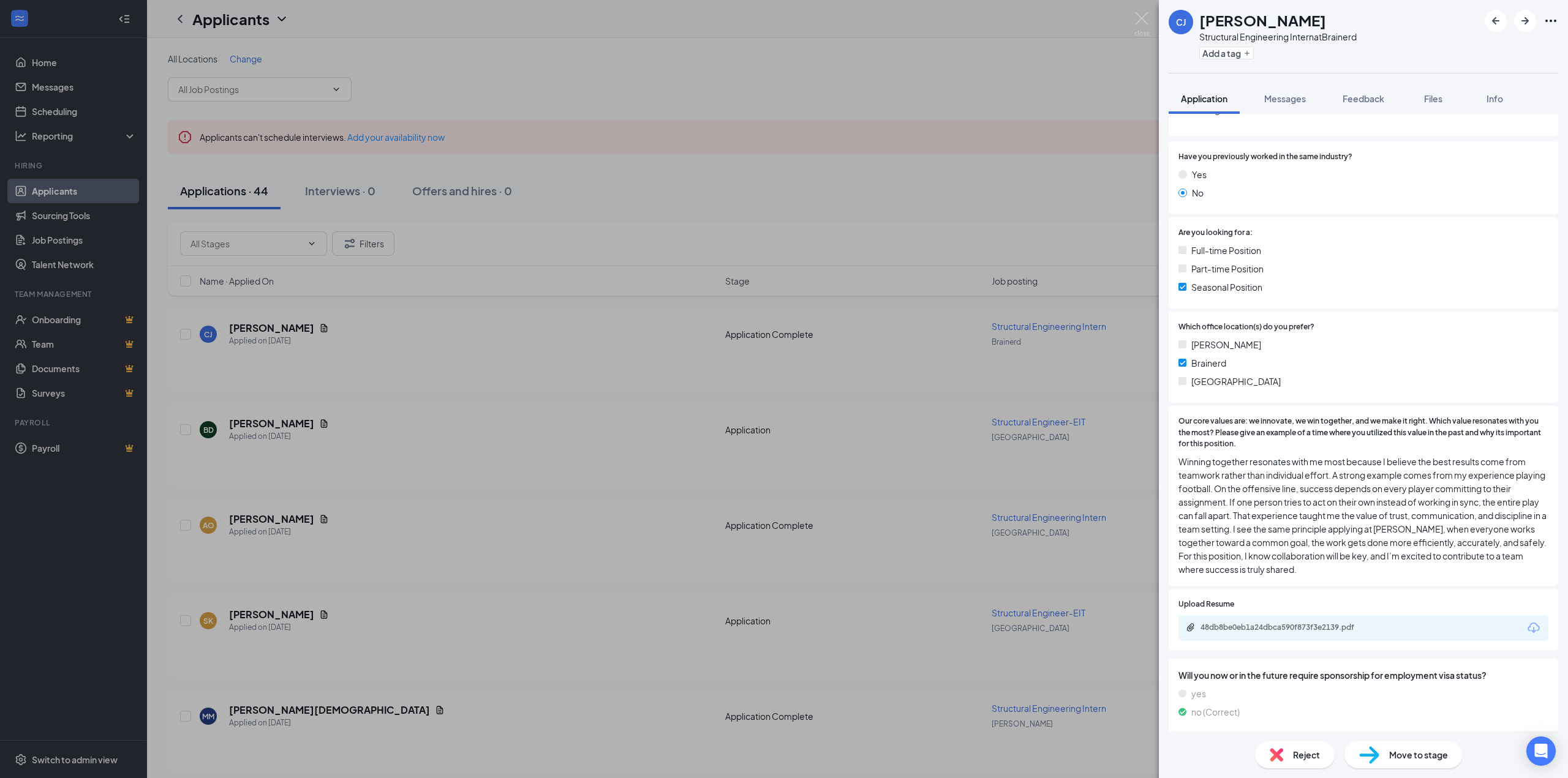
click at [646, 177] on div "CJ Carter Jensen Structural Engineering Intern at Brainerd Add a tag Applicatio…" at bounding box center [784, 389] width 1568 height 778
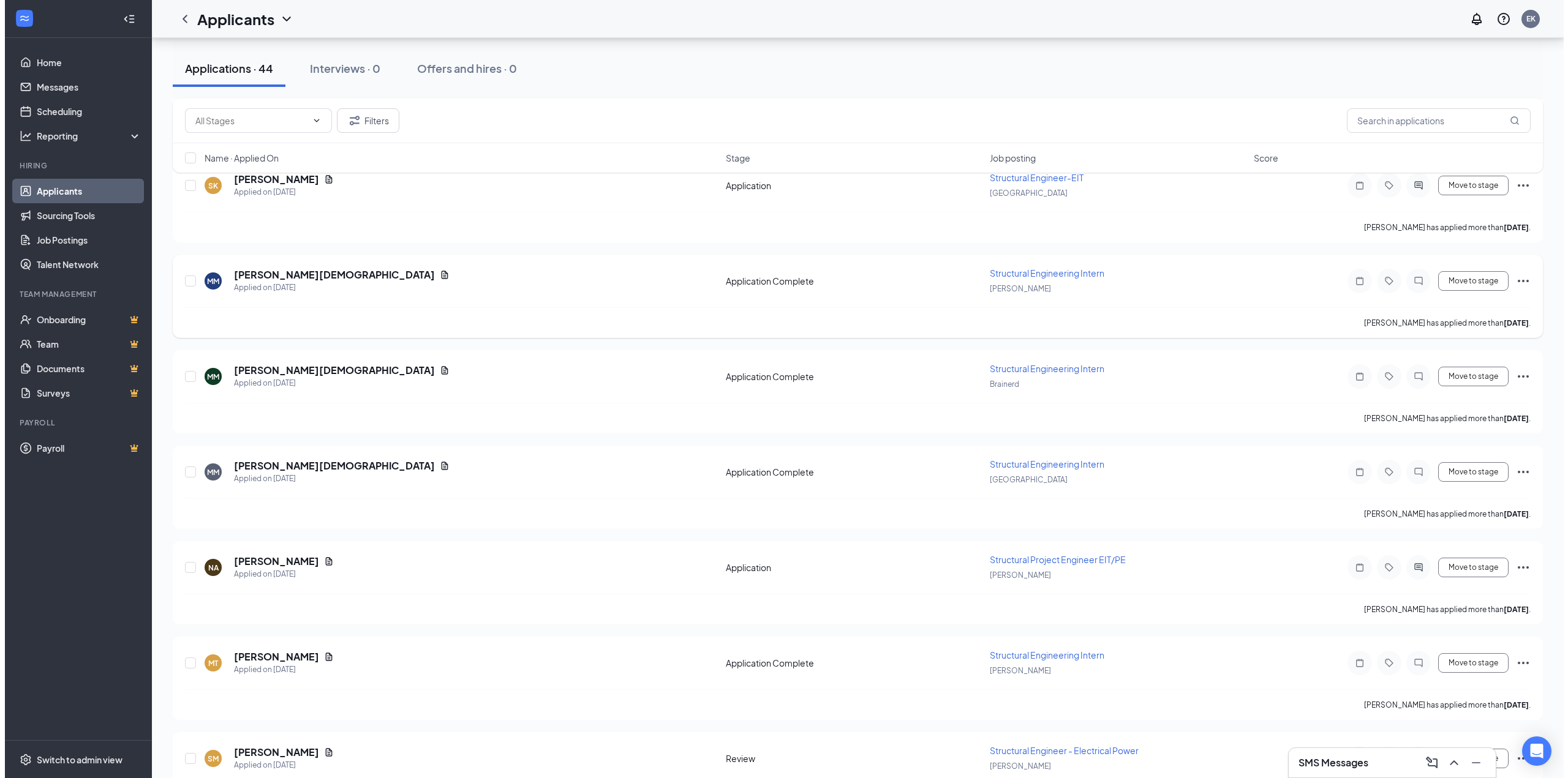
scroll to position [489, 0]
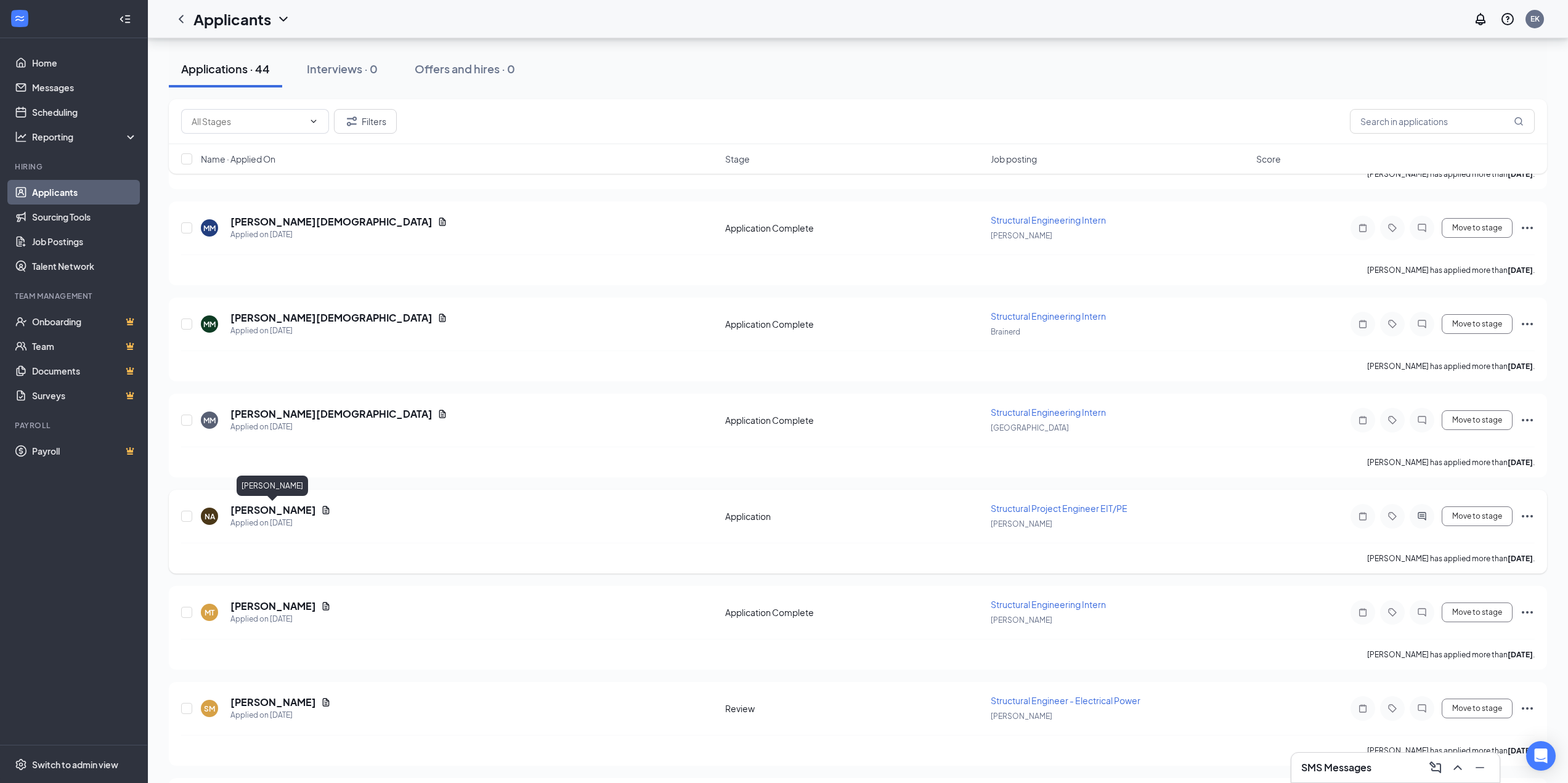
click at [263, 509] on h5 "[PERSON_NAME]" at bounding box center [273, 510] width 86 height 13
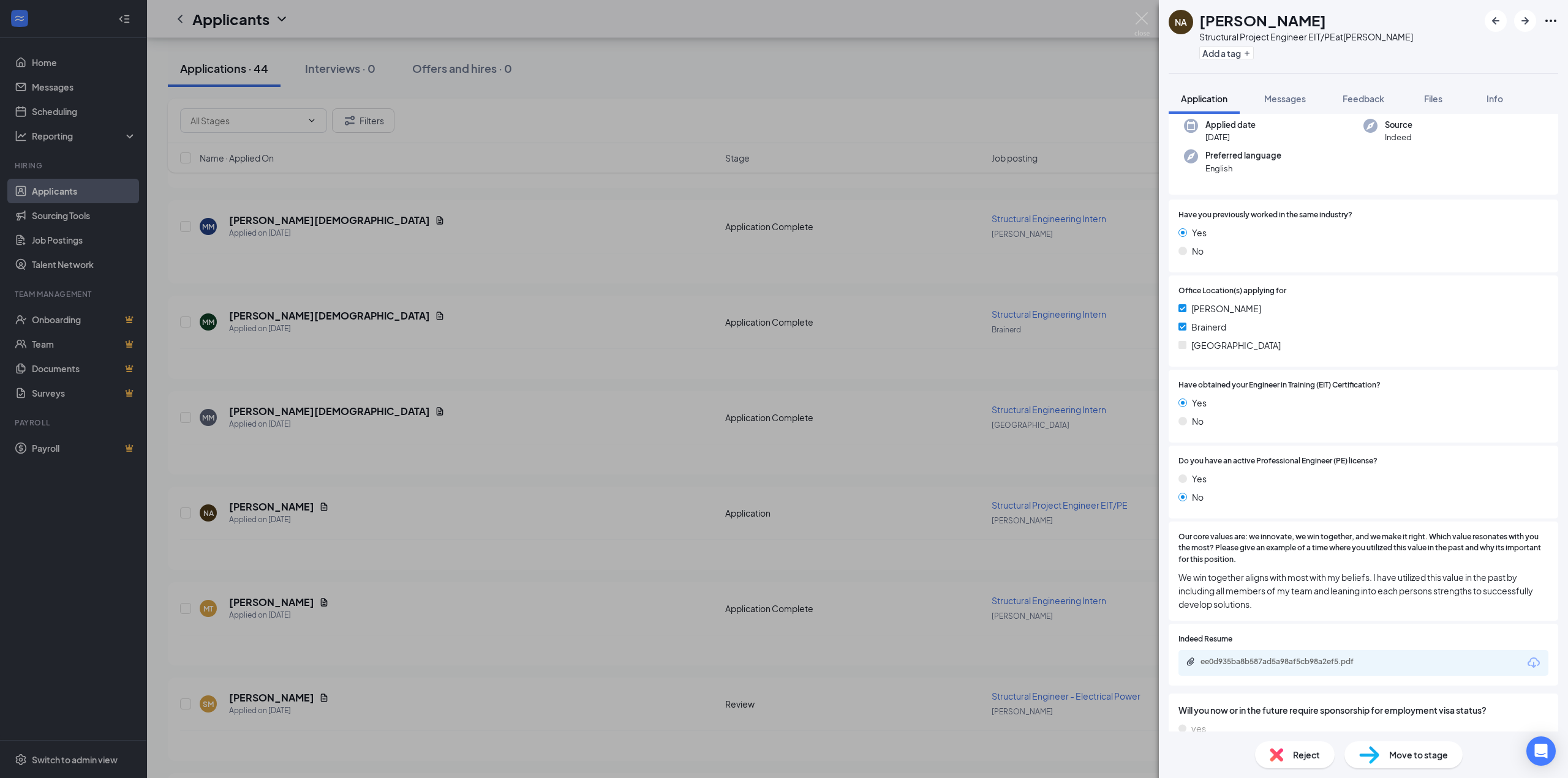
scroll to position [107, 0]
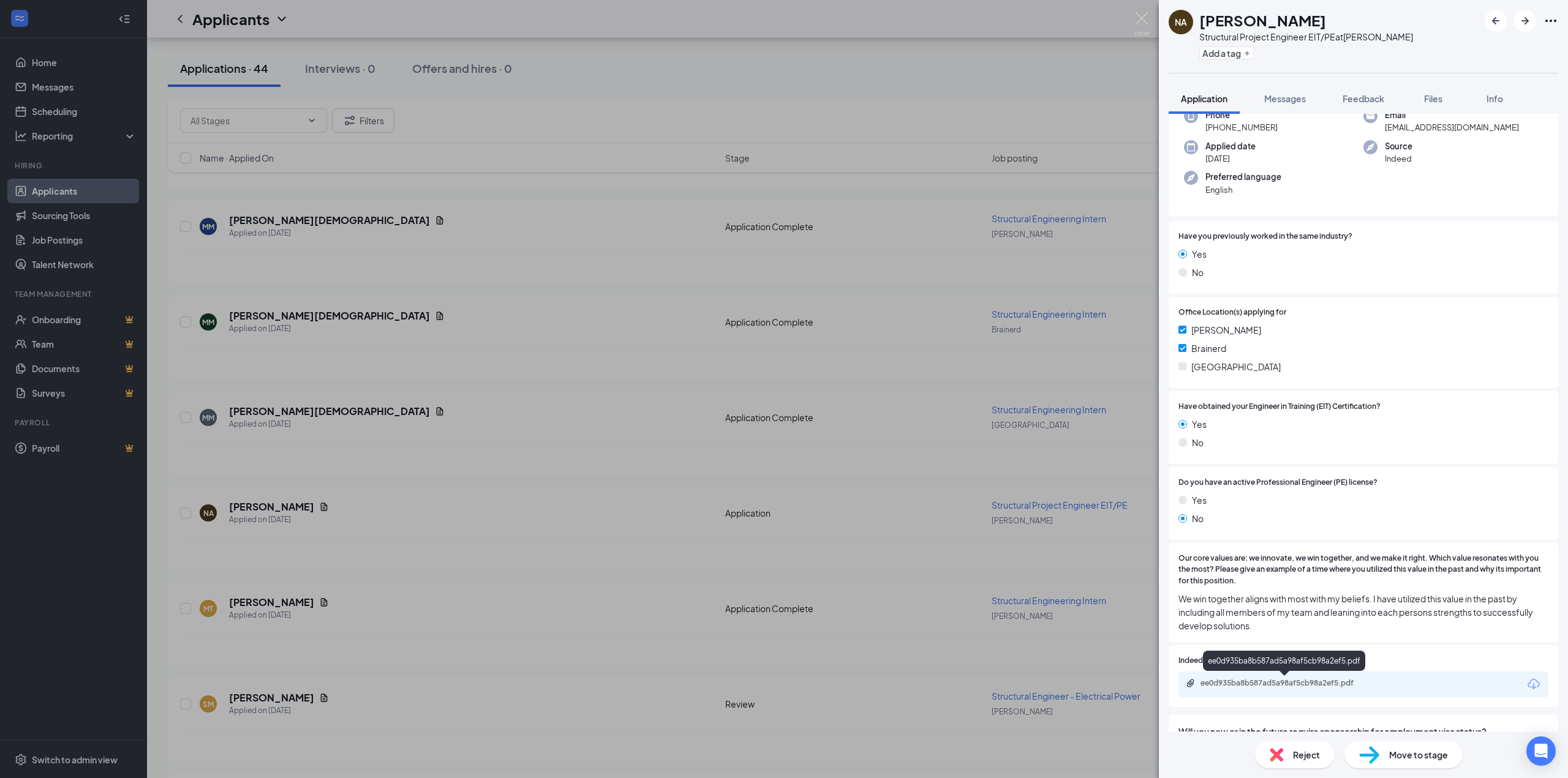
click at [1243, 685] on div "ee0d935ba8b587ad5a98af5cb98a2ef5.pdf" at bounding box center [1287, 683] width 172 height 10
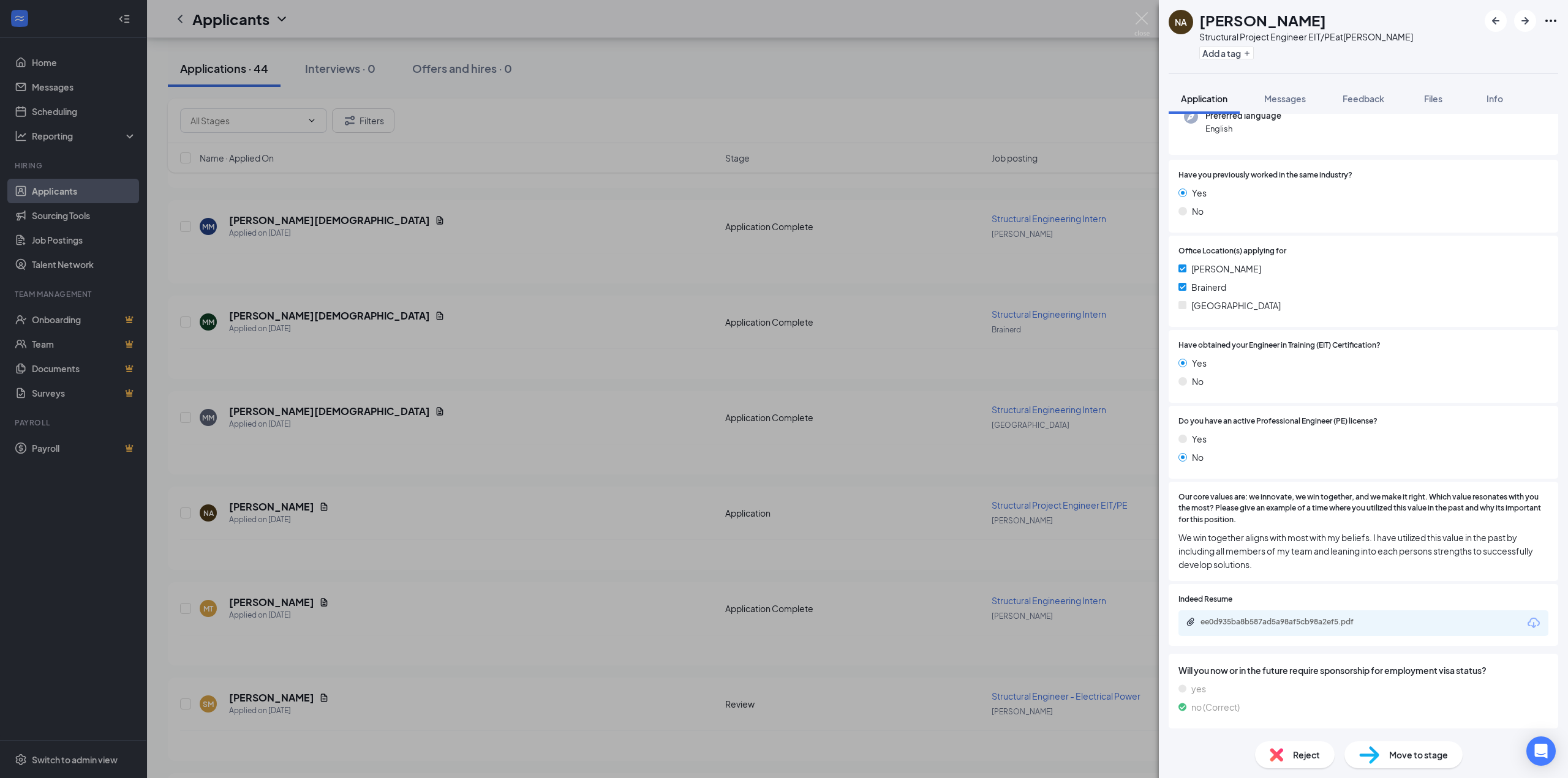
scroll to position [164, 0]
